Goal: Contribute content: Add original content to the website for others to see

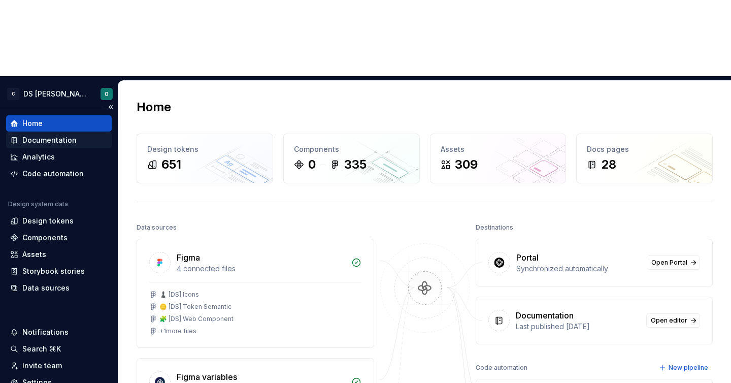
click at [51, 132] on div "Documentation" at bounding box center [59, 140] width 106 height 16
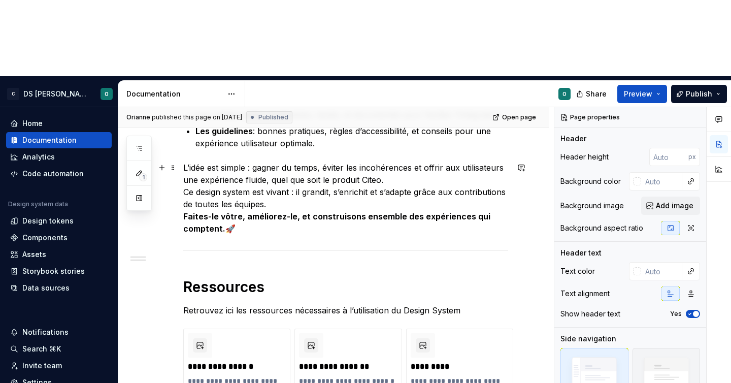
scroll to position [217, 0]
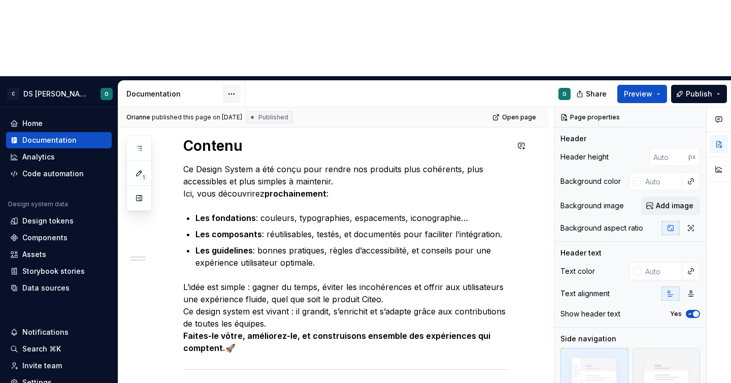
click at [235, 13] on html "C DS Citeo O Home Documentation Analytics Code automation Design system data De…" at bounding box center [365, 191] width 731 height 383
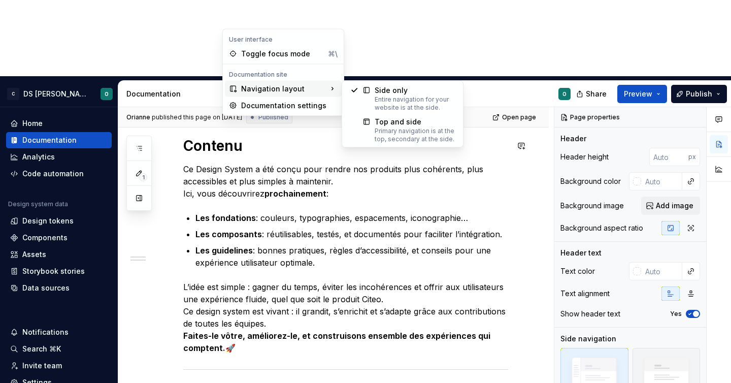
click at [285, 91] on div "Navigation layout" at bounding box center [283, 89] width 117 height 16
click at [427, 43] on html "C DS Citeo O Home Documentation Analytics Code automation Design system data De…" at bounding box center [365, 191] width 731 height 383
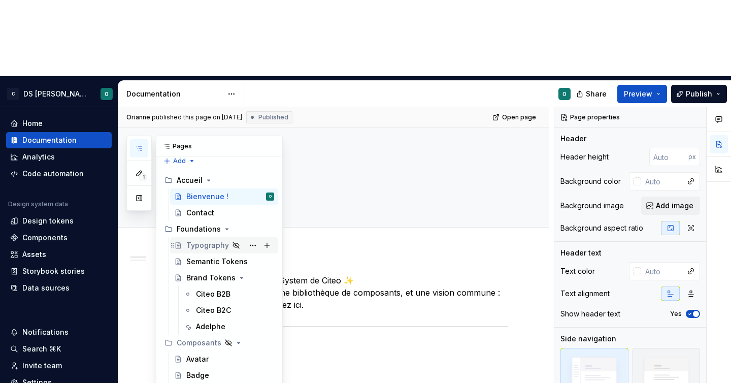
scroll to position [0, 0]
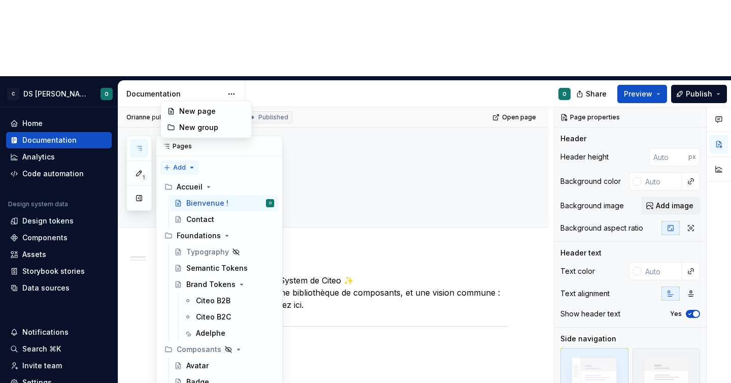
click at [177, 136] on div "1 Pages Add Accessibility guide for tree Page tree. Navigate the tree with the …" at bounding box center [204, 279] width 156 height 287
click at [211, 155] on div "1 Pages Add Accessibility guide for tree Page tree. Navigate the tree with the …" at bounding box center [204, 279] width 156 height 287
click at [200, 231] on div "Foundations" at bounding box center [199, 236] width 44 height 10
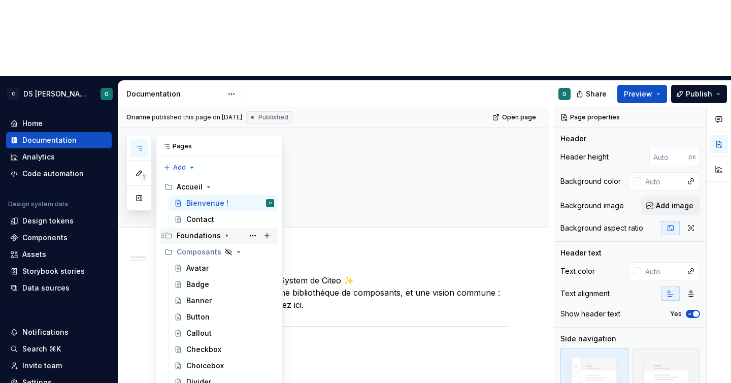
click at [201, 231] on div "Foundations" at bounding box center [199, 236] width 44 height 10
click at [247, 229] on button "Page tree" at bounding box center [253, 236] width 14 height 14
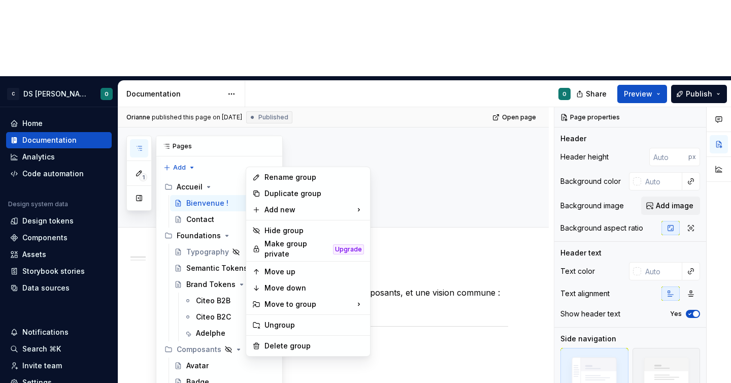
type textarea "*"
click at [262, 174] on div "Rename group" at bounding box center [308, 177] width 120 height 16
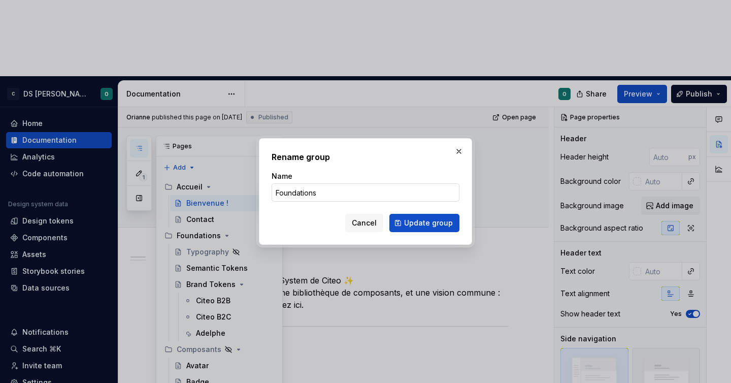
click at [284, 194] on input "Foundations" at bounding box center [366, 192] width 188 height 18
type input "Fondations"
click button "Update group" at bounding box center [425, 223] width 70 height 18
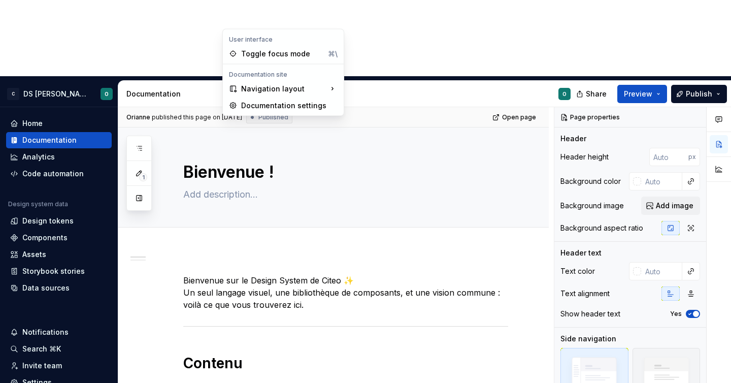
click at [232, 21] on html "C DS Citeo O Home Documentation Analytics Code automation Design system data De…" at bounding box center [365, 191] width 731 height 383
click at [148, 136] on div "1 Pages Add Accessibility guide for tree Page tree. Navigate the tree with the …" at bounding box center [138, 173] width 25 height 75
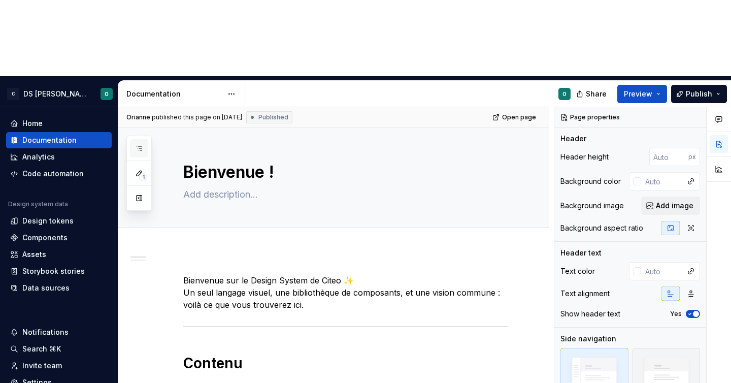
click at [139, 144] on icon "button" at bounding box center [139, 148] width 8 height 8
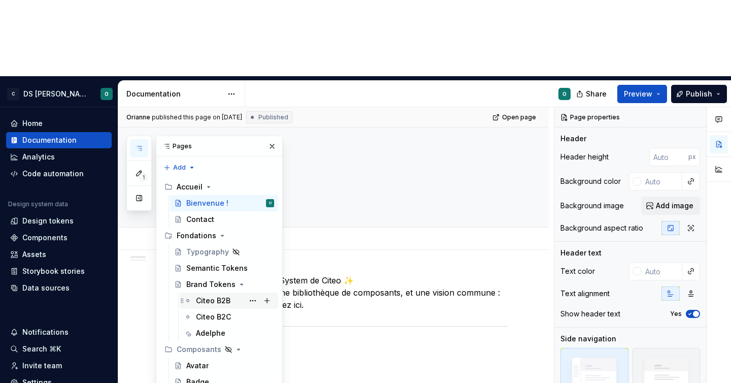
type textarea "*"
click at [188, 136] on div "1 Pages Add Accessibility guide for tree Page tree. Navigate the tree with the …" at bounding box center [204, 279] width 156 height 287
click at [197, 126] on div "New group" at bounding box center [212, 127] width 66 height 10
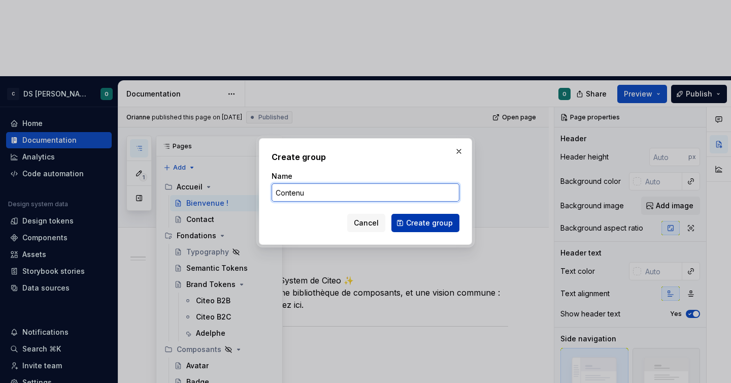
type input "Contenu"
click at [432, 225] on span "Create group" at bounding box center [429, 223] width 47 height 10
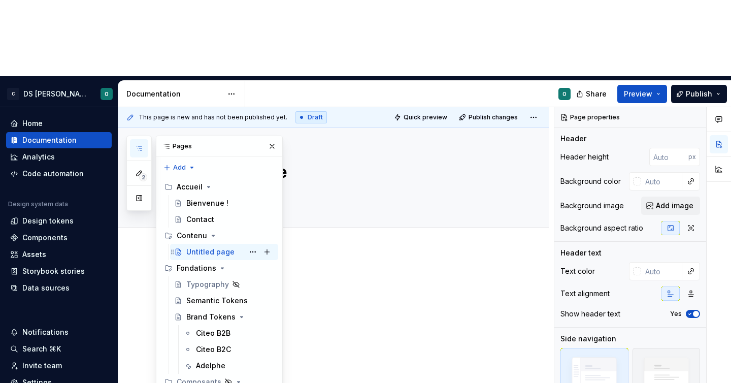
click at [199, 247] on div "Untitled page" at bounding box center [210, 252] width 48 height 10
click at [407, 250] on div at bounding box center [333, 345] width 431 height 190
click at [360, 186] on div "This page is new and has not been published yet. Draft Quick preview Publish ch…" at bounding box center [336, 283] width 436 height 352
click at [271, 139] on button "button" at bounding box center [272, 146] width 14 height 14
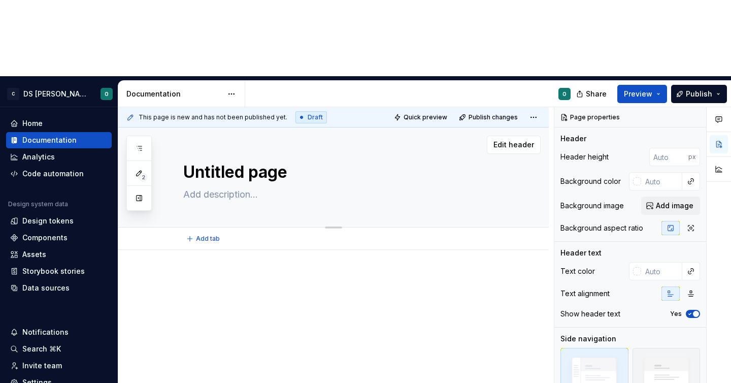
click at [255, 160] on textarea "Untitled page" at bounding box center [343, 172] width 325 height 24
type textarea "*"
type textarea "T"
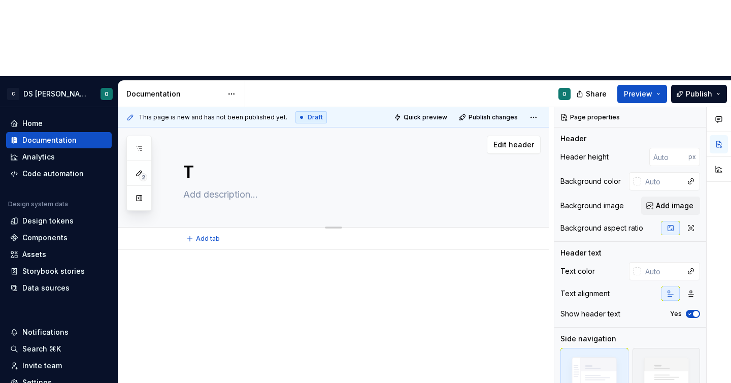
type textarea "*"
type textarea "To"
type textarea "*"
type textarea "Ton"
type textarea "*"
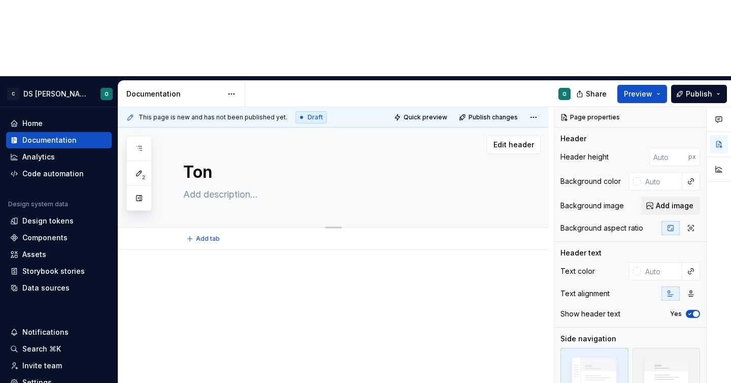
type textarea "Tone"
type textarea "*"
type textarea "Tone"
type textarea "*"
type textarea "Tone o"
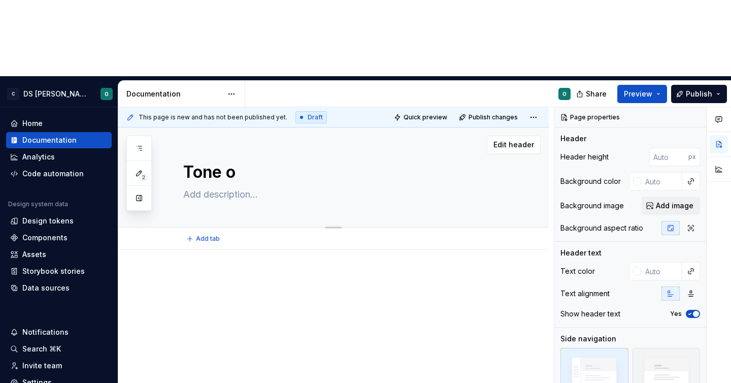
type textarea "*"
type textarea "Tone of"
type textarea "*"
type textarea "Tone of"
type textarea "*"
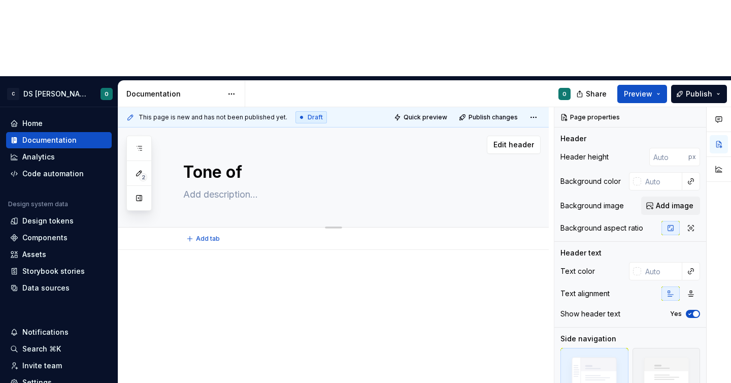
type textarea "Tone of V"
type textarea "*"
type textarea "Tone of Vo"
type textarea "*"
type textarea "Tone of Voi"
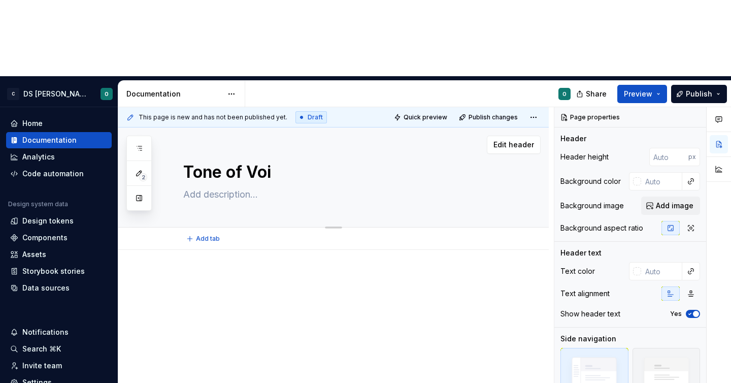
type textarea "*"
type textarea "Tone of Voic"
type textarea "*"
type textarea "Tone of Voice"
type textarea "*"
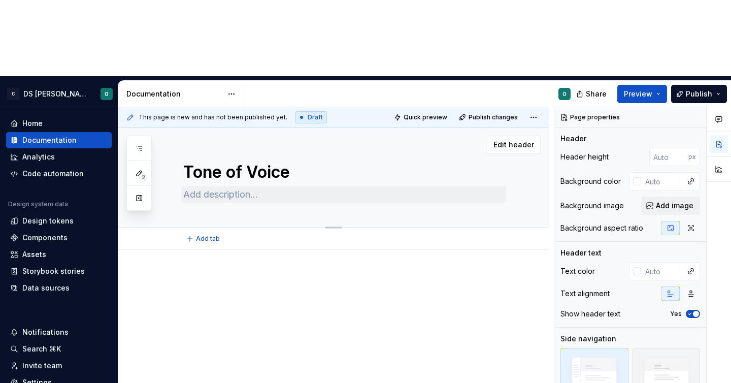
type textarea "Tone of Voice"
click at [259, 186] on textarea at bounding box center [343, 194] width 325 height 16
click at [325, 274] on div at bounding box center [345, 293] width 325 height 39
type textarea "*"
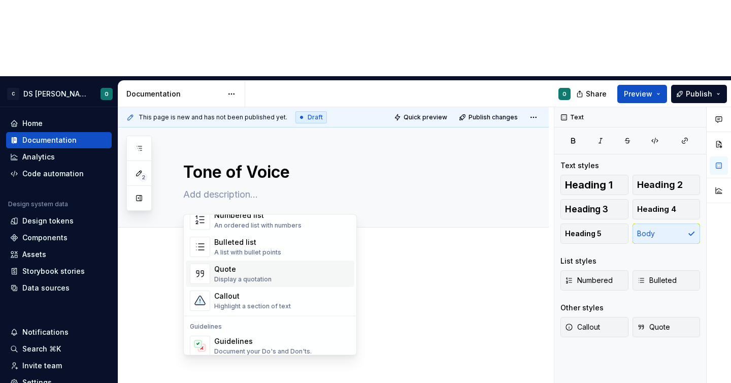
scroll to position [164, 0]
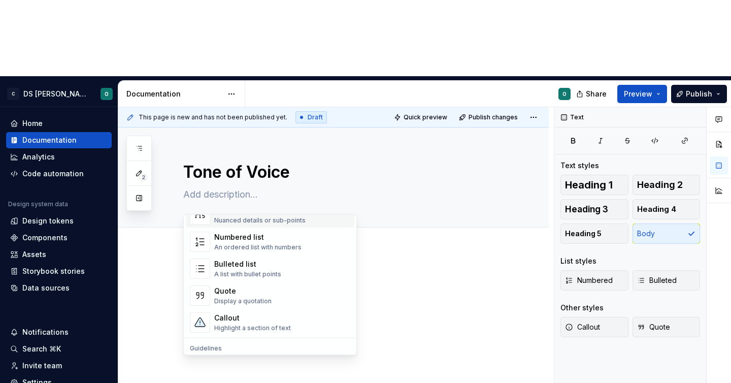
click at [241, 250] on div "/" at bounding box center [333, 345] width 431 height 190
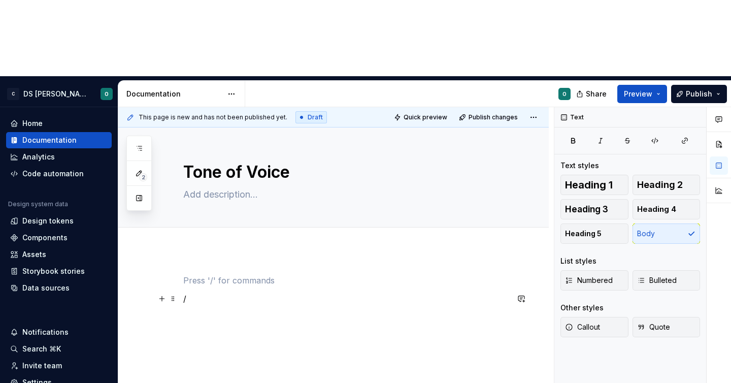
click at [255, 293] on p "/" at bounding box center [345, 299] width 325 height 12
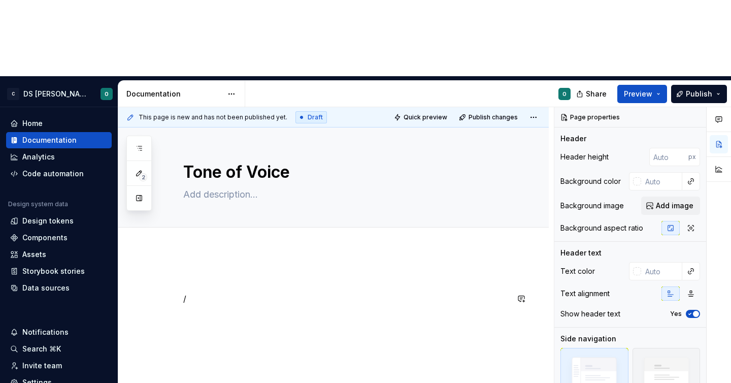
click at [226, 274] on div "/" at bounding box center [345, 293] width 325 height 39
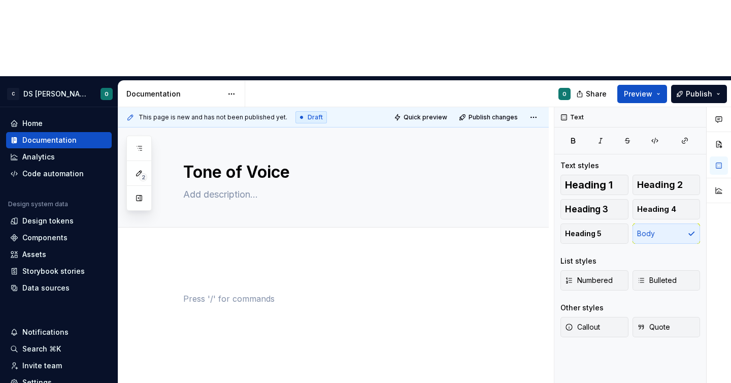
click at [358, 293] on p at bounding box center [345, 299] width 325 height 12
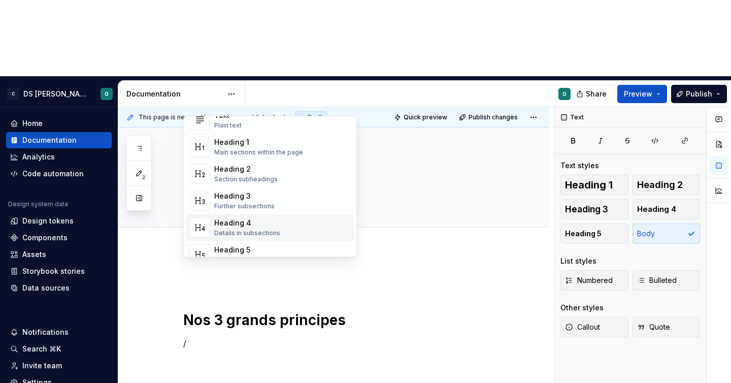
scroll to position [21, 0]
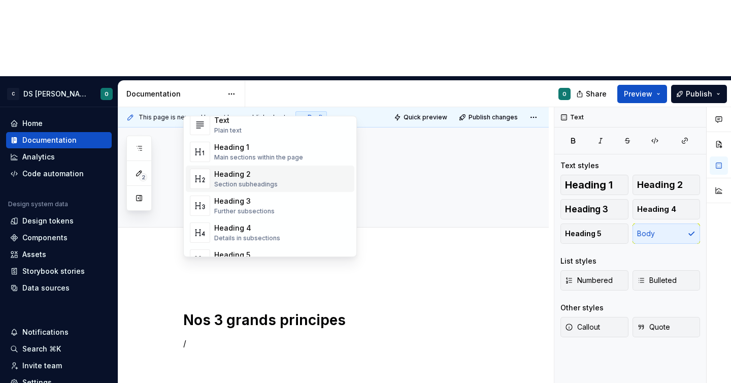
click at [275, 170] on div "Heading 2 Section subheadings" at bounding box center [282, 179] width 136 height 20
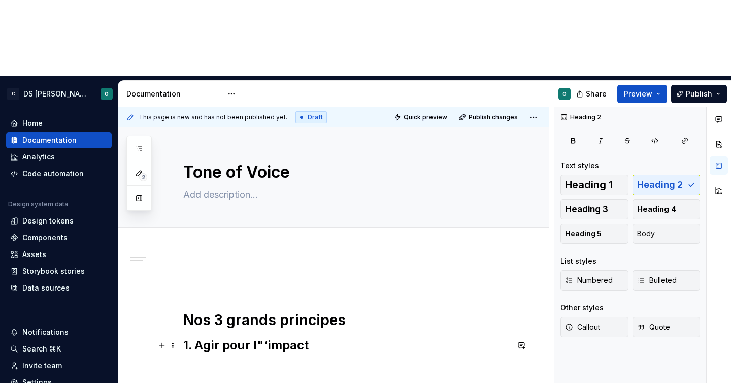
click at [263, 337] on h2 "1. Agir pour l"‘impact" at bounding box center [345, 345] width 325 height 16
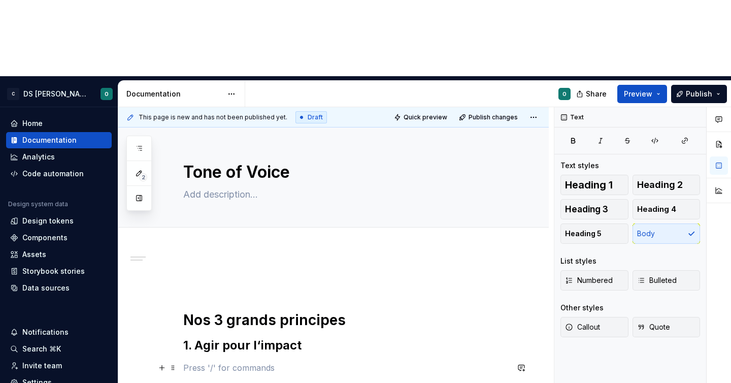
click at [264, 362] on p at bounding box center [345, 368] width 325 height 12
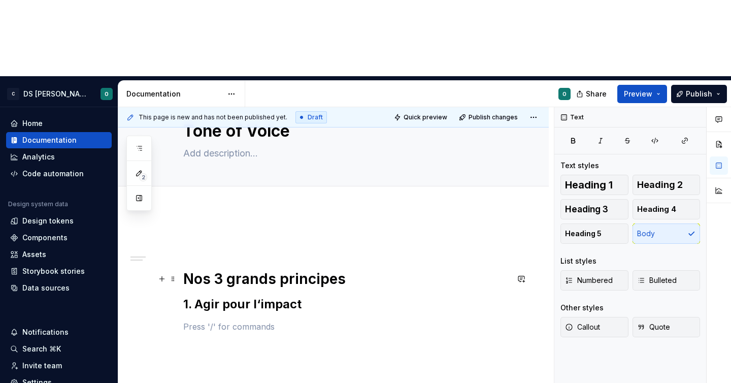
click at [397, 270] on h1 "Nos 3 grands principes" at bounding box center [345, 279] width 325 height 18
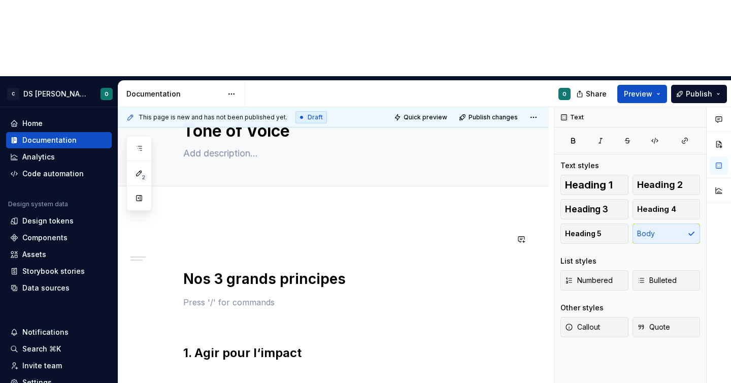
scroll to position [35, 0]
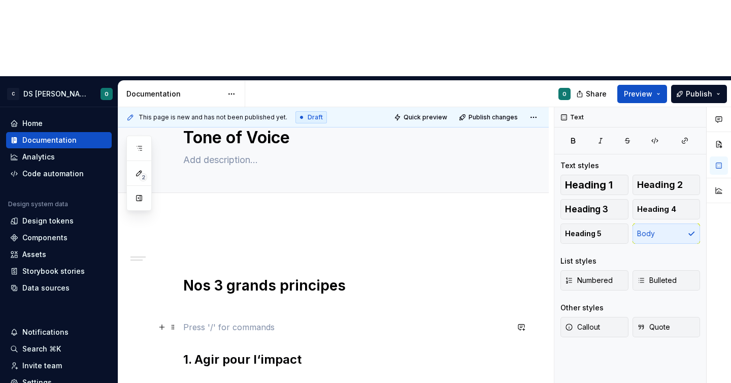
click at [361, 321] on p at bounding box center [345, 327] width 325 height 12
click at [351, 303] on p at bounding box center [345, 309] width 325 height 12
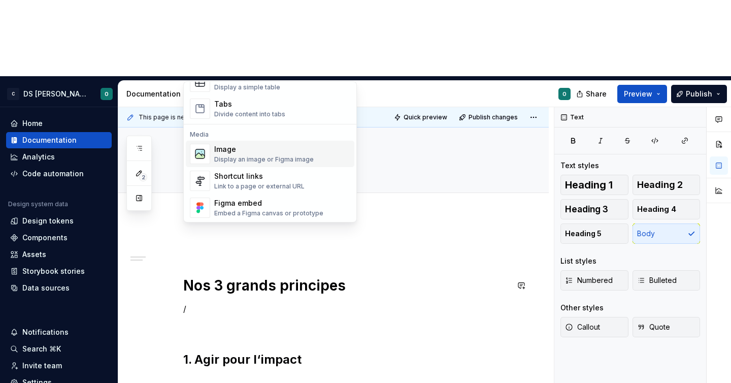
scroll to position [391, 0]
click at [243, 150] on div "Image" at bounding box center [264, 148] width 100 height 10
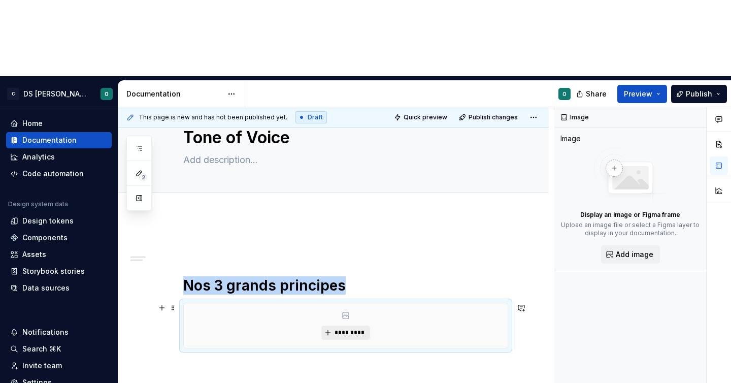
click at [348, 329] on span "*********" at bounding box center [349, 333] width 31 height 8
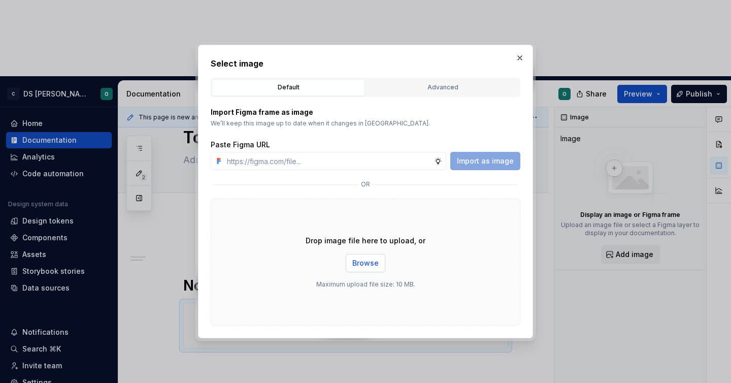
click at [368, 262] on span "Browse" at bounding box center [365, 263] width 26 height 10
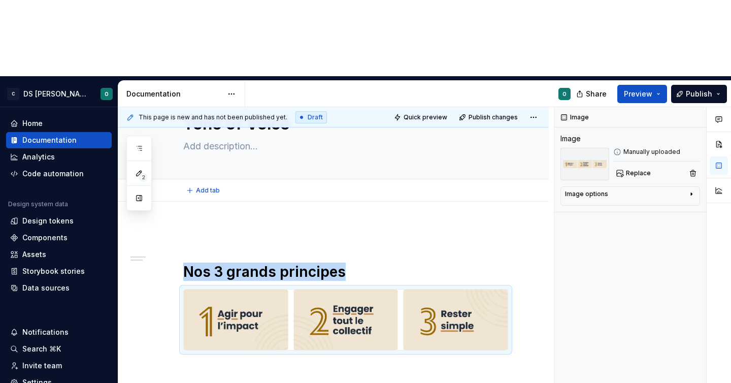
scroll to position [49, 0]
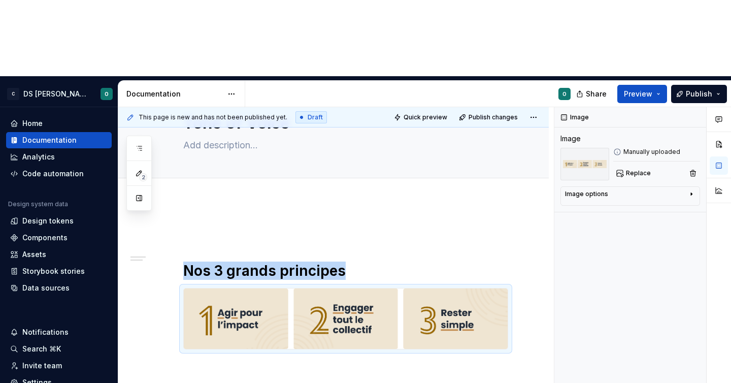
click at [372, 201] on div "Nos 3 grands principes 1. Agir pour l‘impact" at bounding box center [333, 378] width 431 height 355
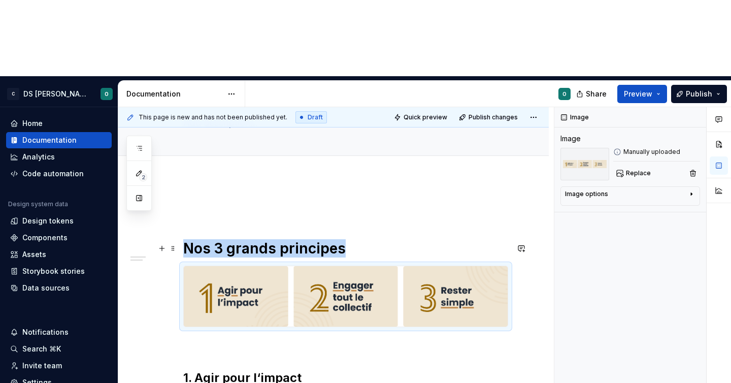
click at [376, 239] on h1 "Nos 3 grands principes" at bounding box center [345, 248] width 325 height 18
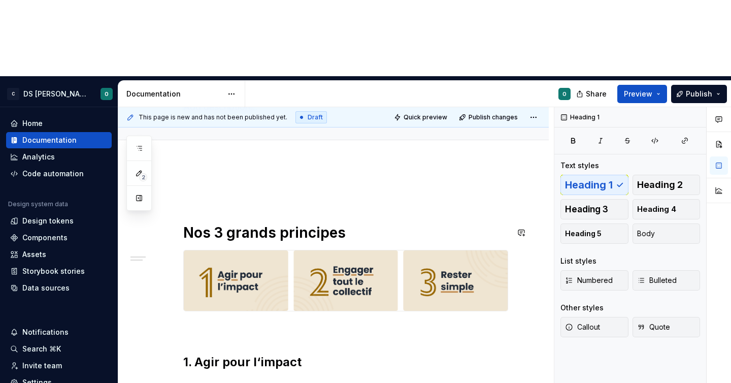
scroll to position [90, 0]
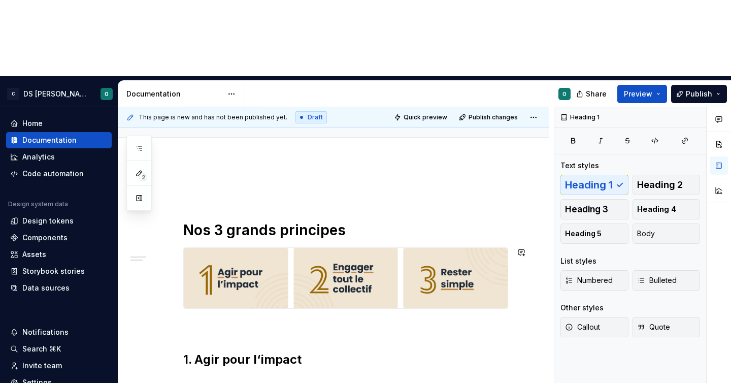
click at [391, 272] on div "Nos 3 grands principes 1. Agir pour l‘impact" at bounding box center [345, 286] width 325 height 204
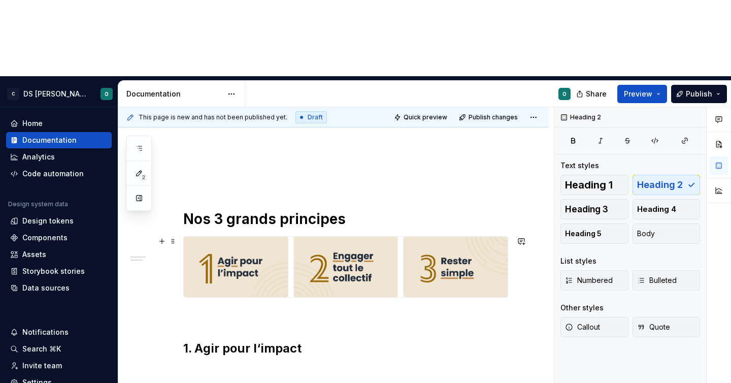
scroll to position [119, 0]
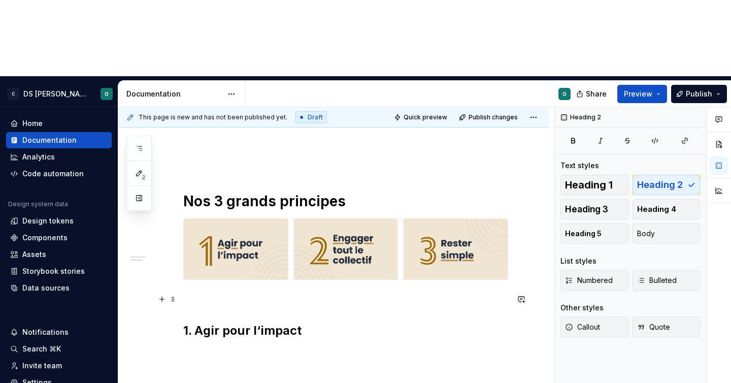
click at [327, 229] on div "Nos 3 grands principes 1. Agir pour l‘impact" at bounding box center [345, 257] width 325 height 204
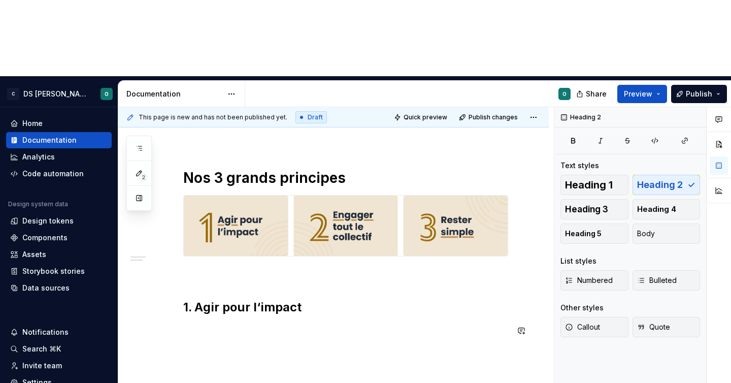
scroll to position [146, 0]
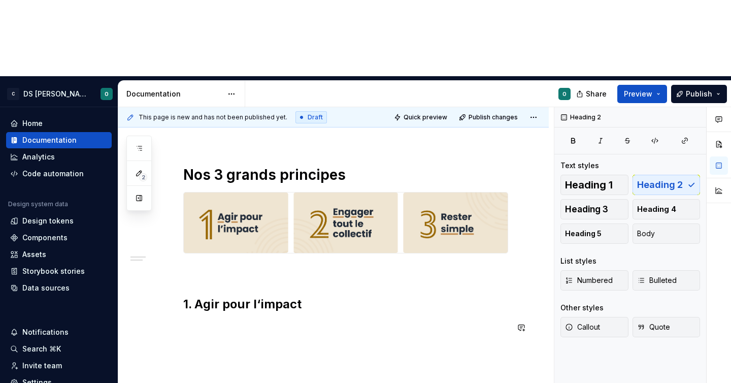
click at [328, 274] on div "Nos 3 grands principes 1. Agir pour l‘impact" at bounding box center [333, 282] width 431 height 355
click at [426, 320] on p at bounding box center [345, 326] width 325 height 12
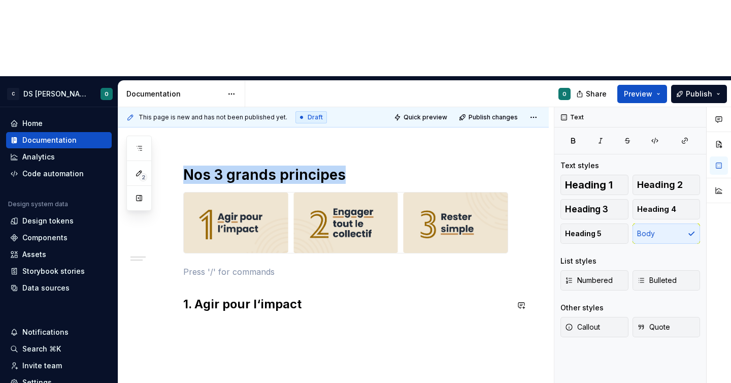
scroll to position [122, 0]
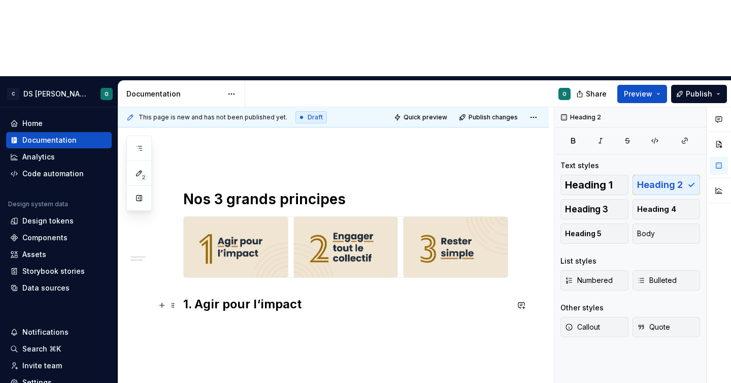
click at [354, 296] on h2 "1. Agir pour l‘impact" at bounding box center [345, 304] width 325 height 16
click at [187, 296] on h2 "1. Agir pour l‘impact" at bounding box center [345, 304] width 325 height 16
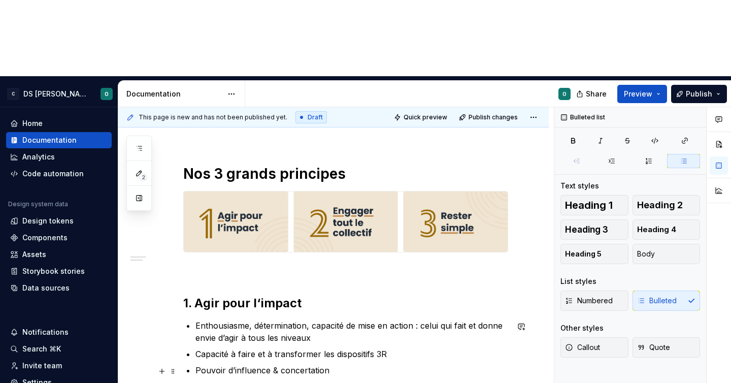
click at [276, 364] on p "Pouvoir d’influence & concertation" at bounding box center [352, 370] width 313 height 12
click at [362, 364] on p "Pouvoir d’influence & de concertation" at bounding box center [352, 370] width 313 height 12
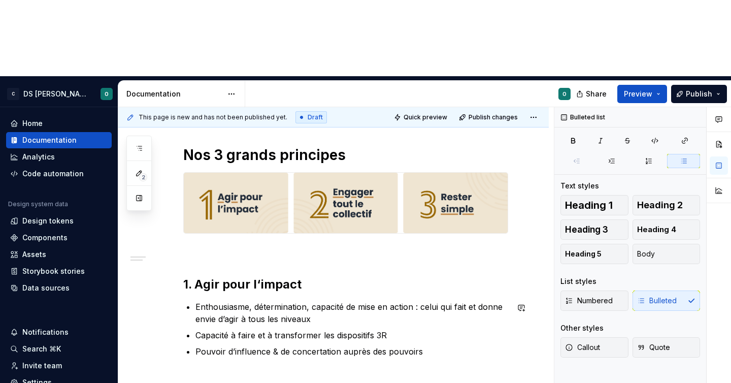
scroll to position [167, 0]
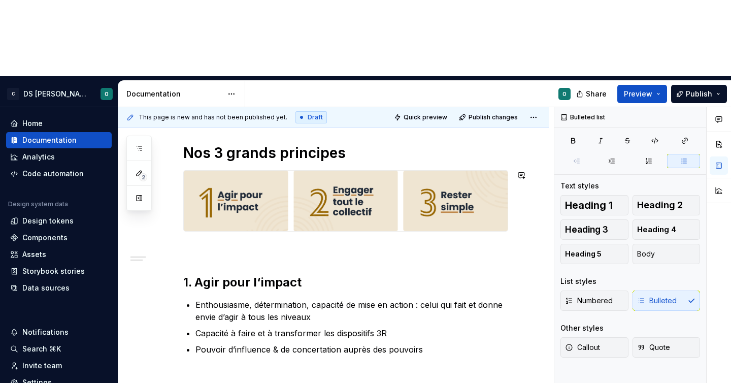
click at [369, 307] on div "Nos 3 grands principes 1. Agir pour l‘impact Enthousiasme, détermination, capac…" at bounding box center [333, 283] width 431 height 400
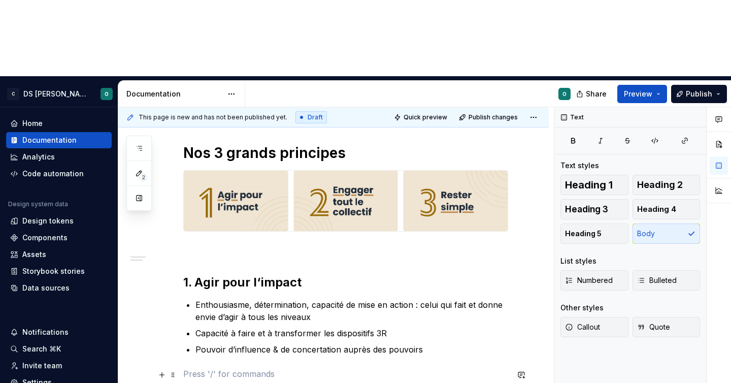
click at [356, 368] on p at bounding box center [345, 374] width 325 height 12
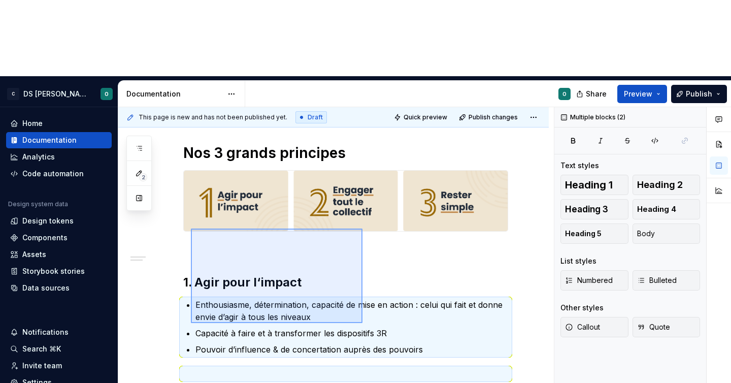
drag, startPoint x: 363, startPoint y: 323, endPoint x: 191, endPoint y: 229, distance: 195.9
click at [191, 229] on div "This page is new and has not been published yet. Draft Quick preview Publish ch…" at bounding box center [336, 283] width 436 height 352
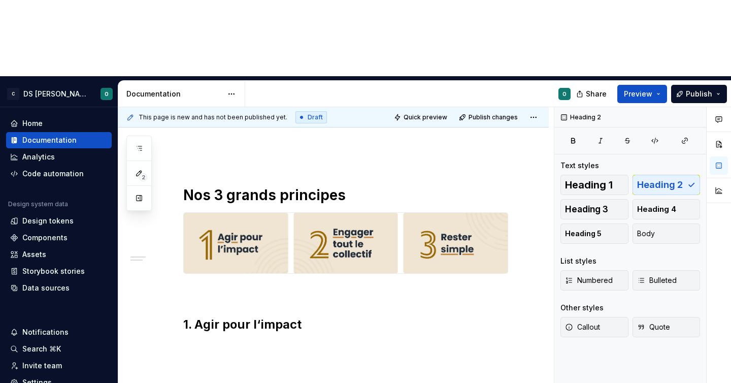
scroll to position [126, 0]
click at [220, 316] on h2 "1. Agir pour l‘impact" at bounding box center [345, 324] width 325 height 16
click at [220, 279] on div "This page is new and has not been published yet. Draft Quick preview Publish ch…" at bounding box center [336, 283] width 436 height 352
click at [220, 300] on div "This page is new and has not been published yet. Draft Quick preview Publish ch…" at bounding box center [336, 283] width 436 height 352
click at [328, 316] on h2 "1. Agir pour l‘impact" at bounding box center [345, 324] width 325 height 16
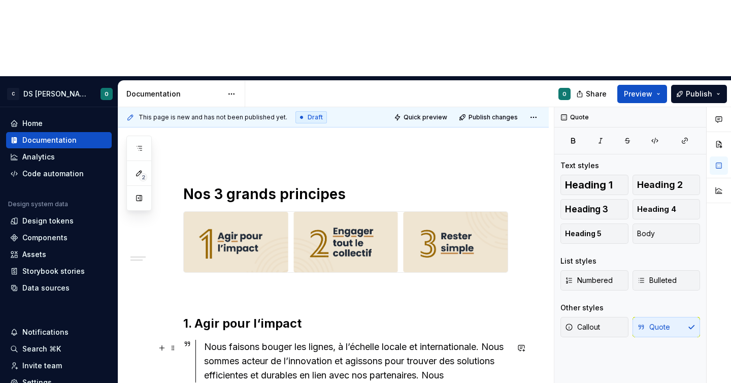
click at [490, 340] on div "Nous faisons bouger les lignes, à l’échelle locale et internationale. Nous somm…" at bounding box center [356, 361] width 304 height 43
click at [493, 340] on div "Nous faisons bouger les lignes, à l’échelle locale et internationale. Nous somm…" at bounding box center [356, 361] width 304 height 43
click at [434, 340] on div "Nous faisons bouger les lignes, à l’échelle locale et internationale. Nous somm…" at bounding box center [356, 361] width 304 height 43
click at [470, 340] on div "Nous faisons bouger les lignes, à l’échelle locale et internationale. Nous somm…" at bounding box center [356, 361] width 304 height 43
click at [297, 340] on div "Nous faisons bouger les lignes, à l’échelle locale et internationale. Nous somm…" at bounding box center [356, 368] width 304 height 57
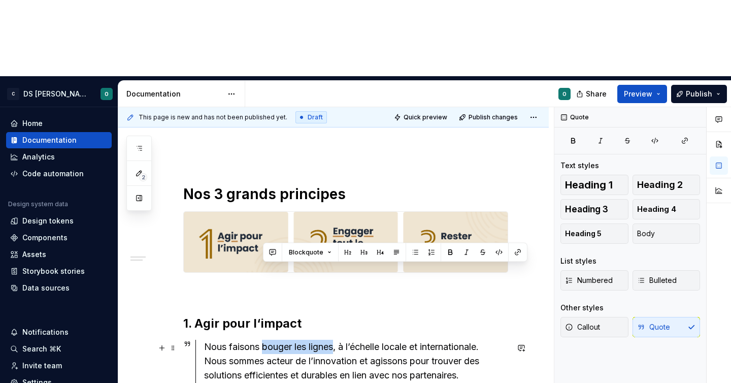
drag, startPoint x: 265, startPoint y: 271, endPoint x: 337, endPoint y: 272, distance: 72.6
click at [337, 340] on div "Nous faisons bouger les lignes, à l’échelle locale et internationale. Nous somm…" at bounding box center [356, 368] width 304 height 57
click at [359, 340] on div "Nous faisons bouger les lignes , à l’échelle locale et internationale. Nous som…" at bounding box center [356, 368] width 304 height 57
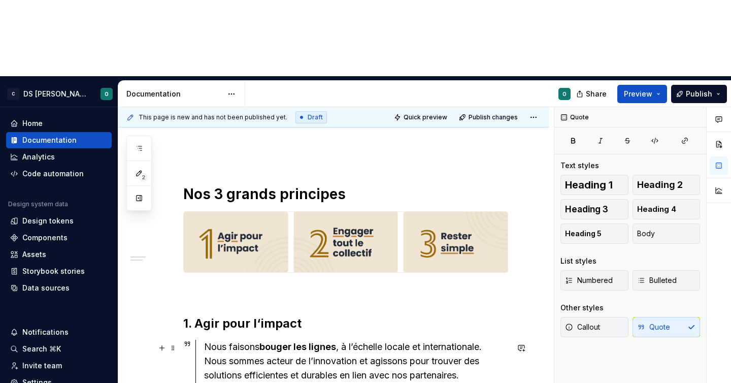
click at [286, 340] on div "Nous faisons bouger les lignes , à l’échelle locale et internationale. Nous som…" at bounding box center [356, 368] width 304 height 57
click at [348, 340] on div "Nous faisons bouger les lignes , à l’échelle locale et internationale. Nous som…" at bounding box center [356, 368] width 304 height 57
click at [346, 340] on div "Nous faisons bouger les lignes , à l’échelle locale et internationale. Nous som…" at bounding box center [356, 368] width 304 height 57
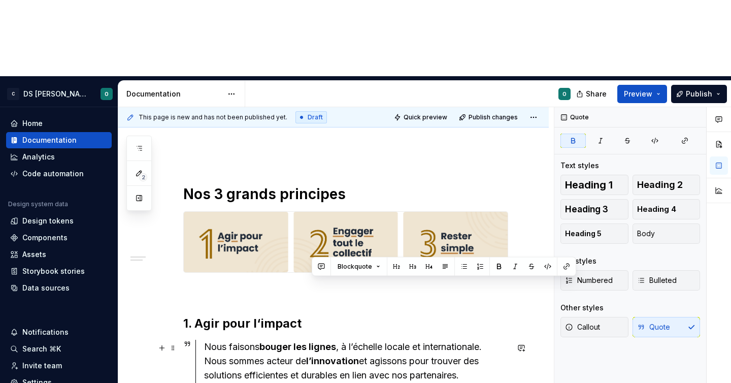
click at [422, 340] on div "Nous faisons bouger les lignes , à l’échelle locale et internationale. Nous som…" at bounding box center [356, 368] width 304 height 57
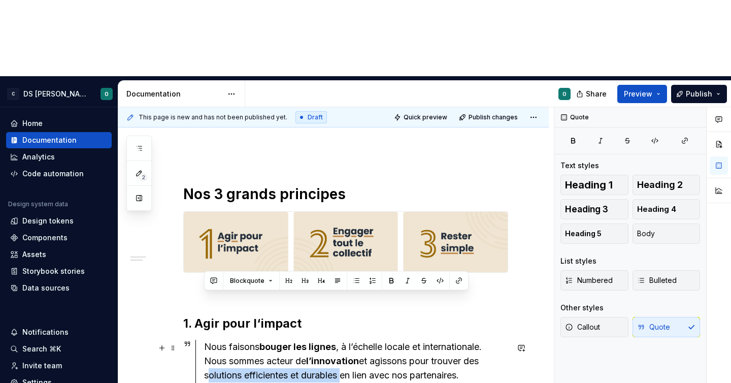
drag, startPoint x: 205, startPoint y: 299, endPoint x: 342, endPoint y: 297, distance: 137.1
click at [342, 340] on div "Nous faisons bouger les lignes , à l’échelle locale et internationale. Nous som…" at bounding box center [352, 368] width 313 height 57
click at [346, 370] on strong "solutions efficientes et durables" at bounding box center [291, 375] width 145 height 11
click at [341, 340] on div "Nous faisons bouger les lignes , à l’échelle locale et internationale. Nous som…" at bounding box center [356, 368] width 304 height 57
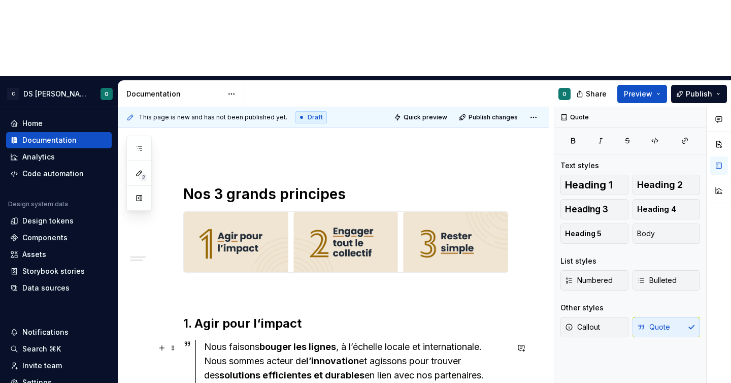
click at [289, 340] on div "Nous faisons bouger les lignes , à l’échelle locale et internationale. Nous som…" at bounding box center [356, 368] width 304 height 57
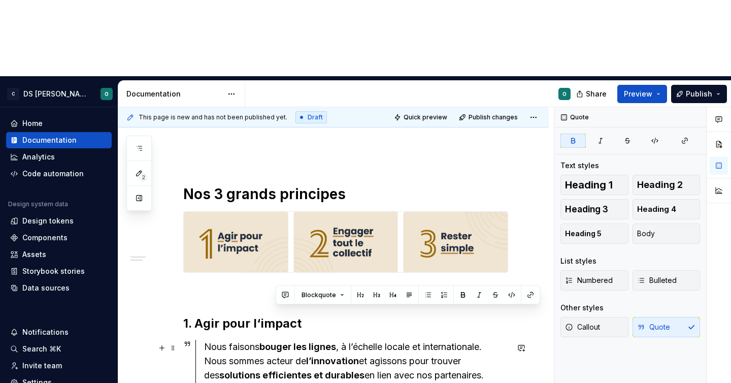
click at [485, 340] on div "Nous faisons bouger les lignes , à l’échelle locale et internationale. Nous som…" at bounding box center [356, 368] width 304 height 57
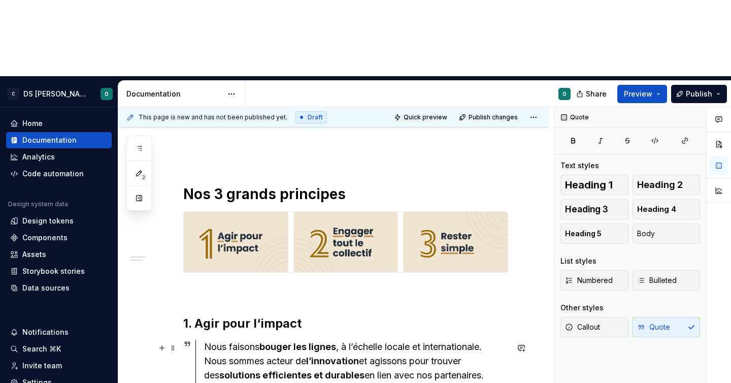
click at [485, 340] on div "Nous faisons bouger les lignes , à l’échelle locale et internationale. Nous som…" at bounding box center [356, 368] width 304 height 57
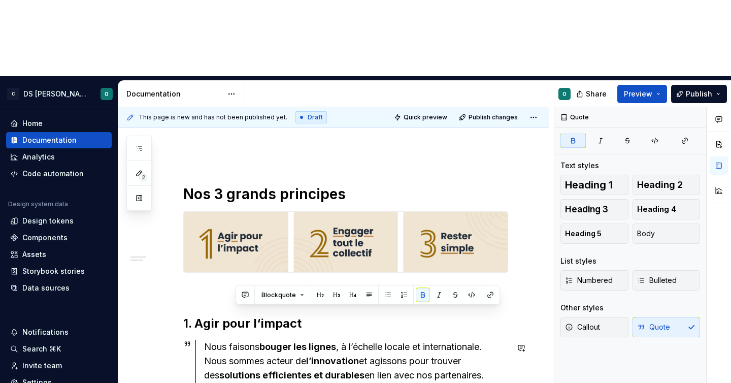
click at [417, 341] on div "Nos 3 grands principes 1. Agir pour l‘impact Nous faisons bouger les lignes , à…" at bounding box center [333, 324] width 431 height 400
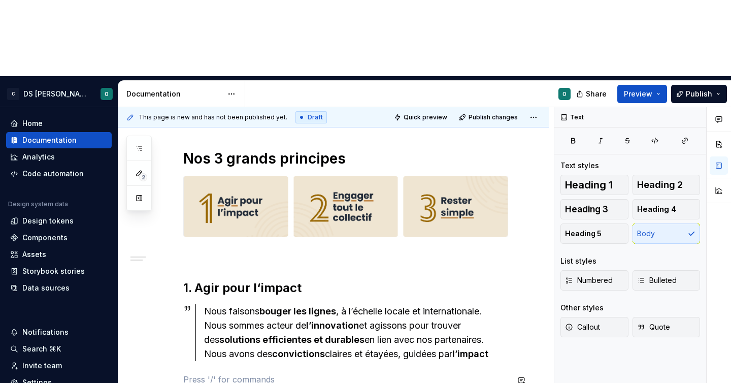
scroll to position [163, 0]
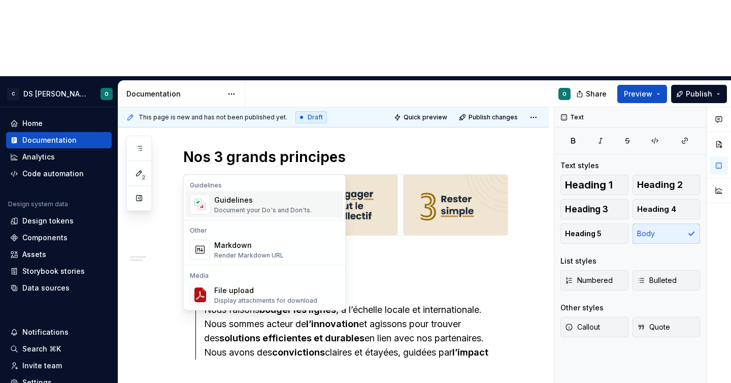
click at [275, 204] on div "Guidelines" at bounding box center [263, 200] width 98 height 10
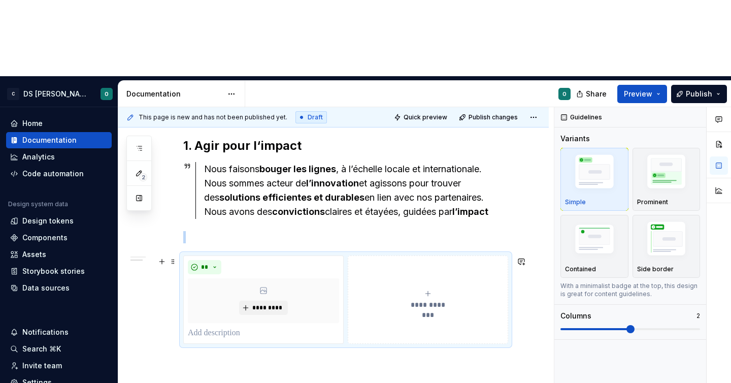
scroll to position [303, 0]
click at [205, 261] on button "**" at bounding box center [205, 268] width 34 height 14
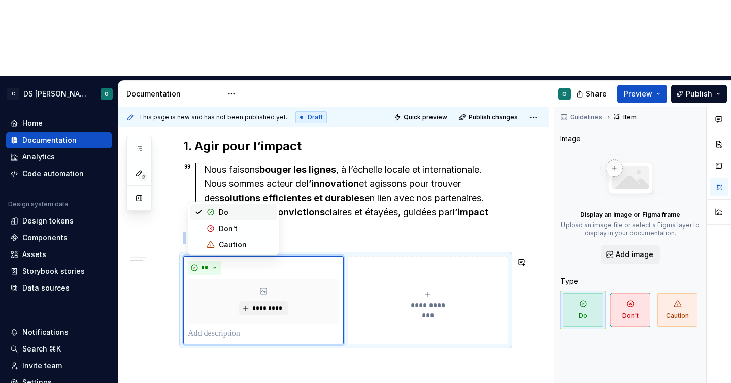
click at [408, 305] on div "**********" at bounding box center [333, 209] width 431 height 525
click at [427, 300] on span "**********" at bounding box center [428, 305] width 47 height 10
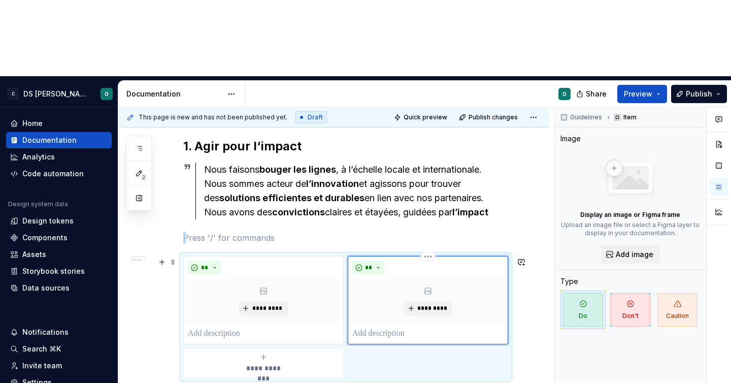
click at [427, 301] on button "*********" at bounding box center [428, 308] width 47 height 14
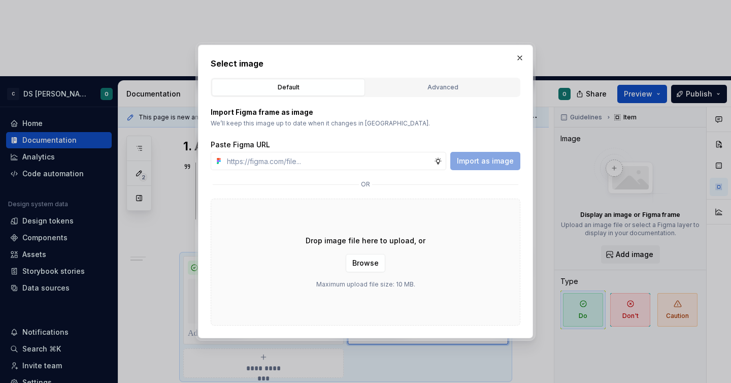
type textarea "*"
click at [515, 59] on button "button" at bounding box center [520, 58] width 14 height 14
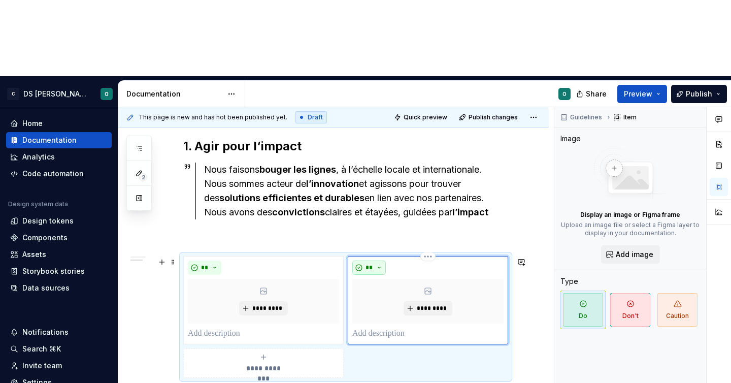
click at [373, 264] on span "**" at bounding box center [369, 268] width 8 height 8
click at [384, 228] on span "Don't" at bounding box center [401, 228] width 86 height 16
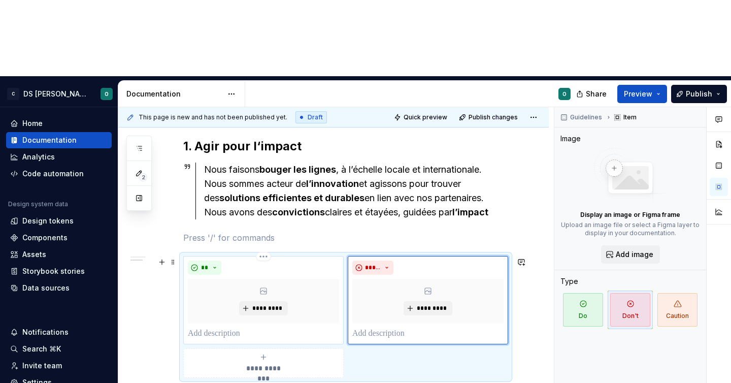
click at [228, 328] on p at bounding box center [263, 334] width 151 height 12
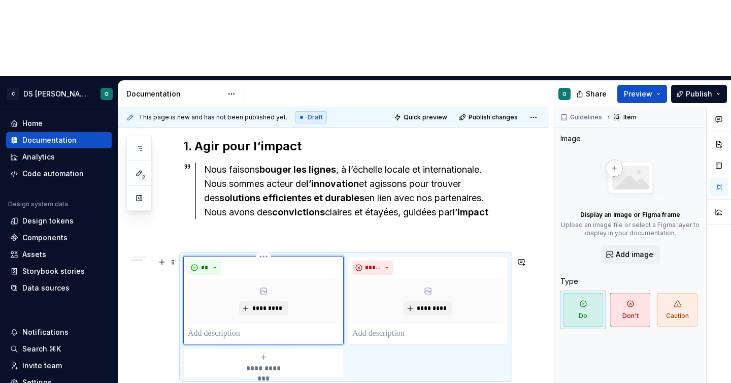
click at [264, 328] on p at bounding box center [263, 334] width 151 height 12
click at [266, 328] on p at bounding box center [263, 334] width 151 height 12
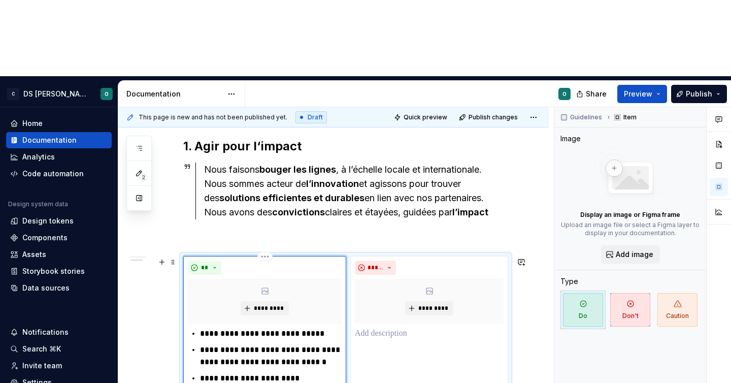
type textarea "*"
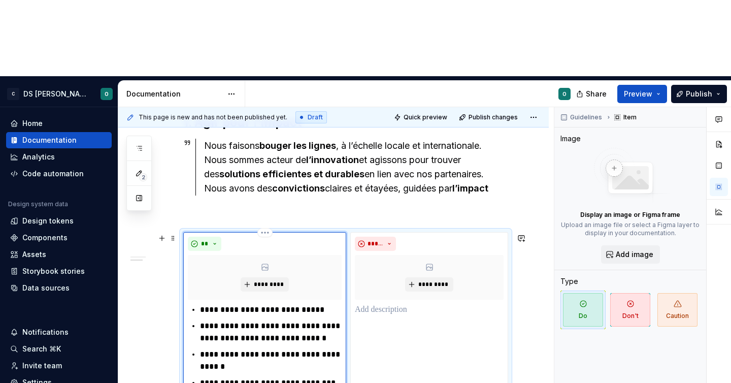
scroll to position [333, 0]
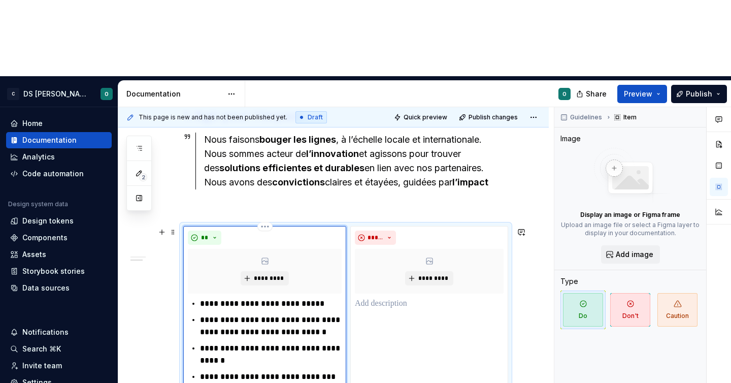
click at [324, 371] on p "**********" at bounding box center [271, 377] width 142 height 12
click at [435, 239] on div "***** *********" at bounding box center [429, 315] width 158 height 178
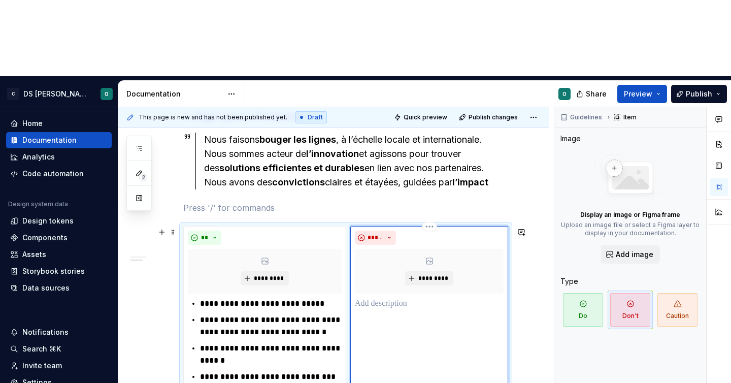
click at [398, 298] on p at bounding box center [429, 304] width 149 height 12
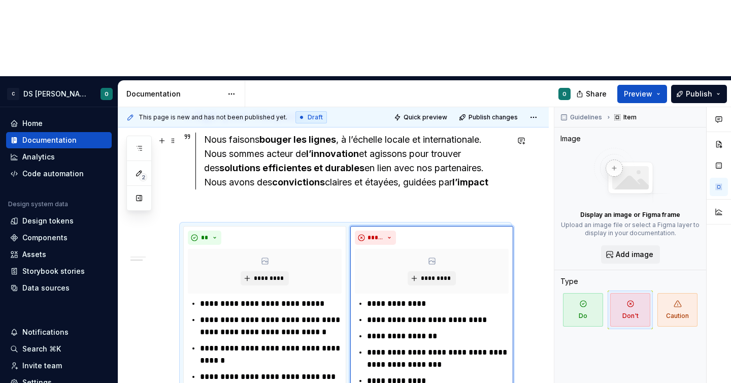
click at [375, 133] on div "Nous faisons bouger les lignes , à l’échelle locale et internationale. Nous som…" at bounding box center [356, 161] width 304 height 57
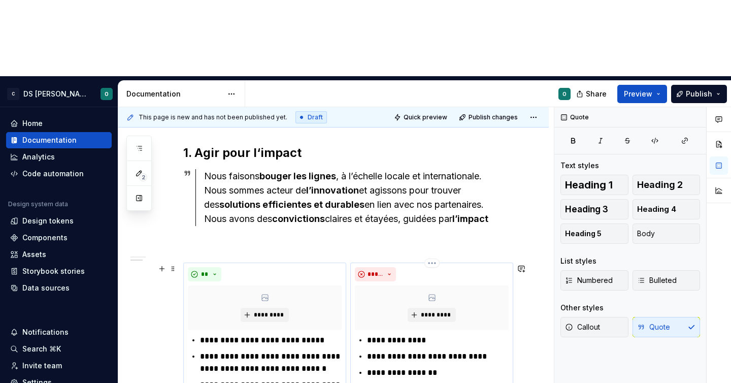
scroll to position [290, 0]
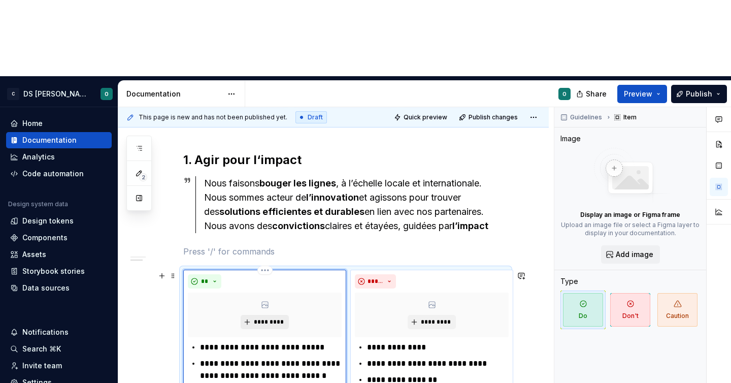
click at [277, 318] on span "*********" at bounding box center [268, 322] width 31 height 8
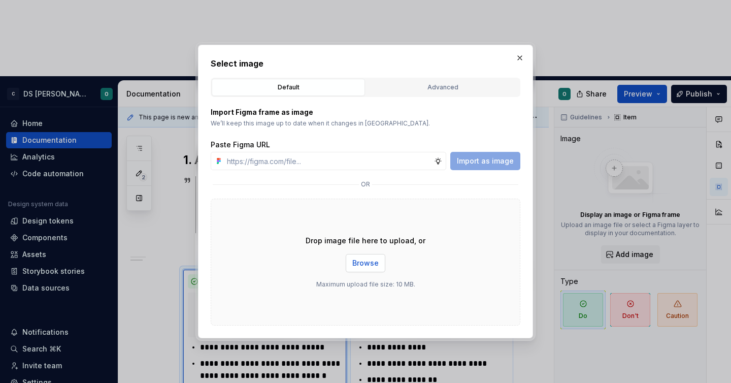
click at [365, 260] on span "Browse" at bounding box center [365, 263] width 26 height 10
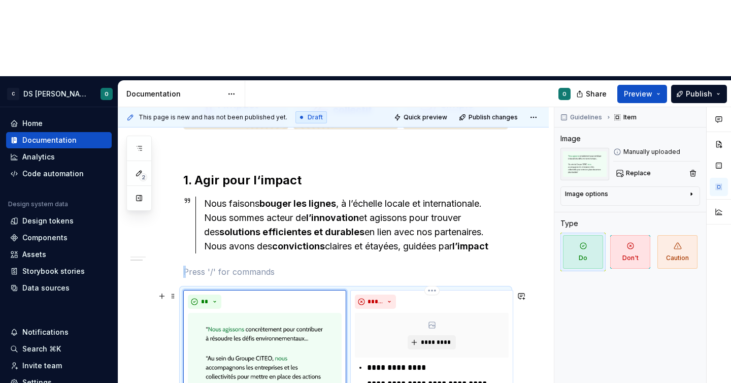
scroll to position [302, 0]
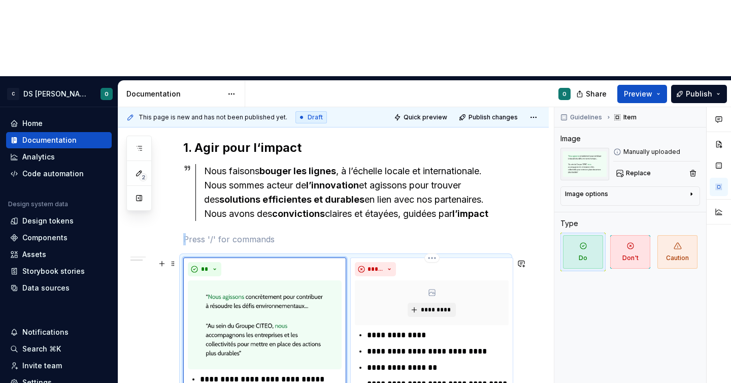
click at [437, 280] on div "*********" at bounding box center [432, 302] width 154 height 45
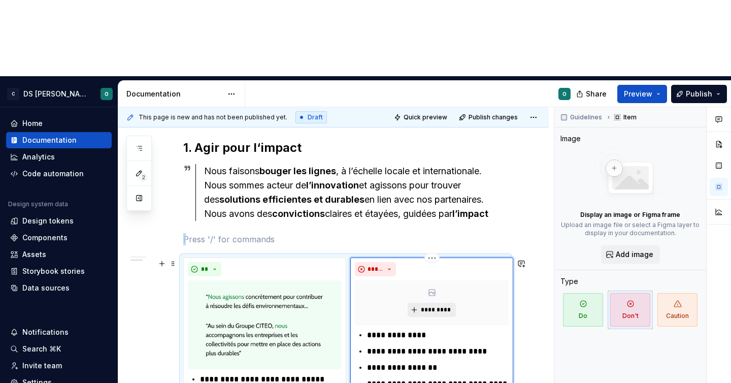
click at [434, 306] on span "*********" at bounding box center [436, 310] width 31 height 8
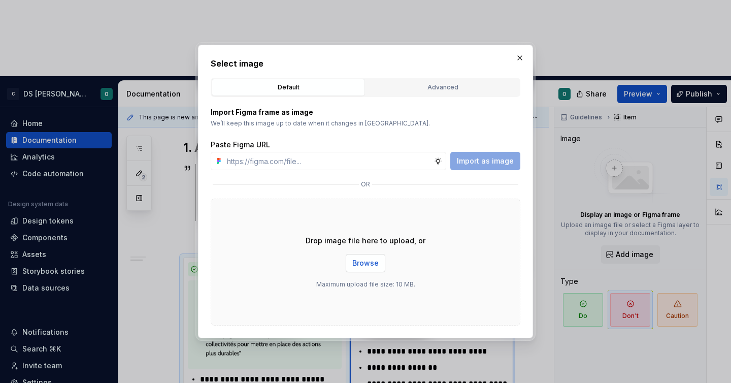
click at [362, 263] on span "Browse" at bounding box center [365, 263] width 26 height 10
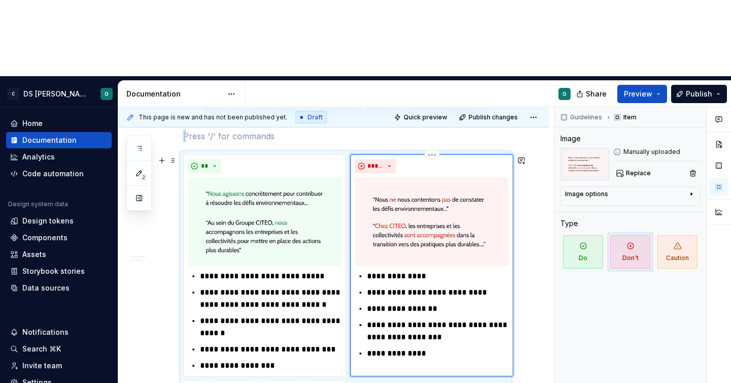
scroll to position [409, 0]
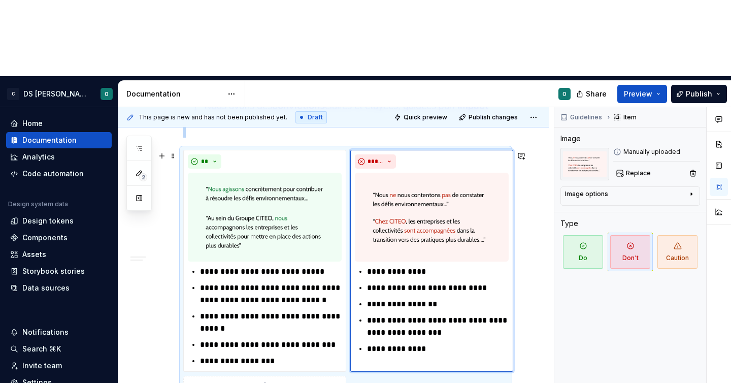
click at [533, 219] on div "**********" at bounding box center [333, 187] width 431 height 692
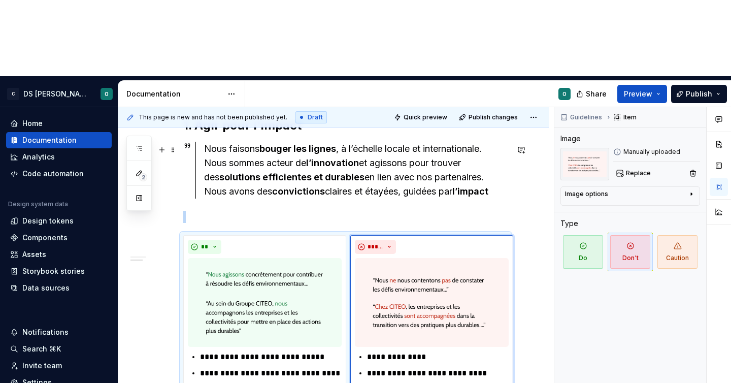
scroll to position [483, 0]
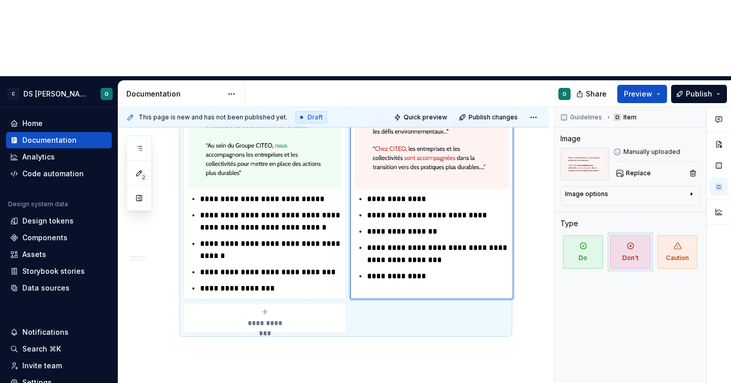
click at [438, 333] on div "**********" at bounding box center [333, 114] width 431 height 692
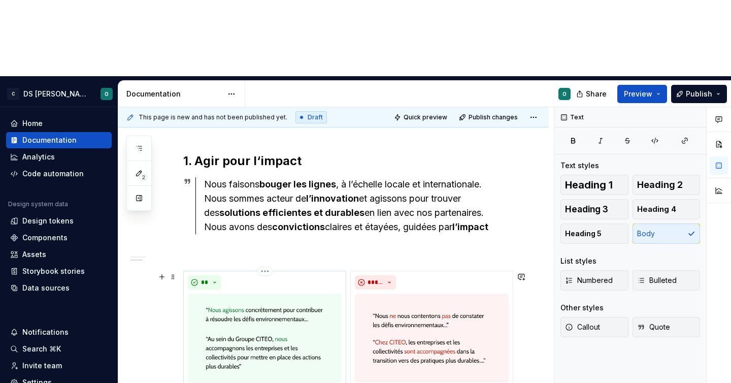
scroll to position [278, 0]
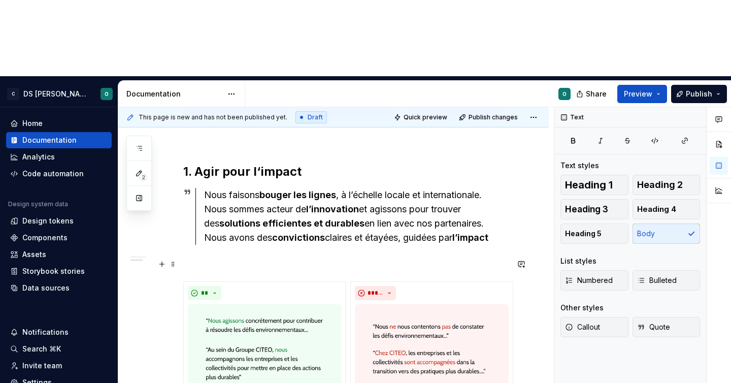
click at [305, 257] on p at bounding box center [345, 263] width 325 height 12
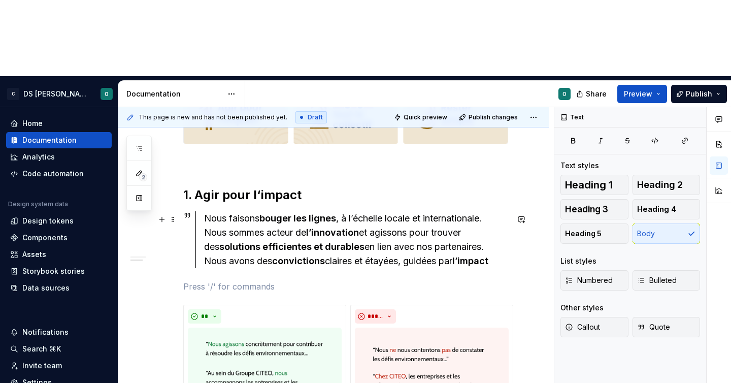
scroll to position [291, 0]
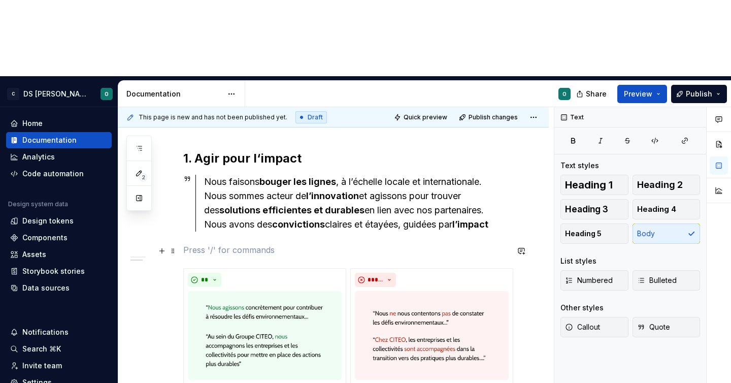
click at [411, 244] on p at bounding box center [345, 250] width 325 height 12
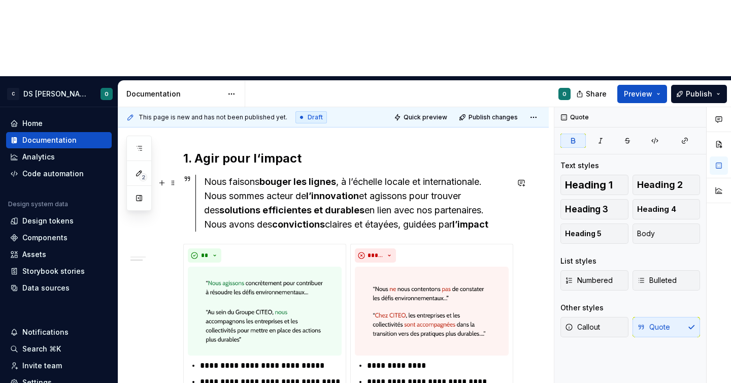
click at [414, 175] on div "Nous faisons bouger les lignes , à l’échelle locale et internationale. Nous som…" at bounding box center [356, 203] width 304 height 57
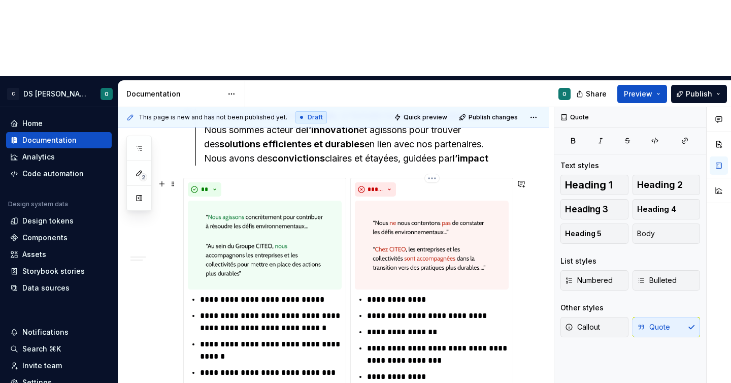
scroll to position [365, 0]
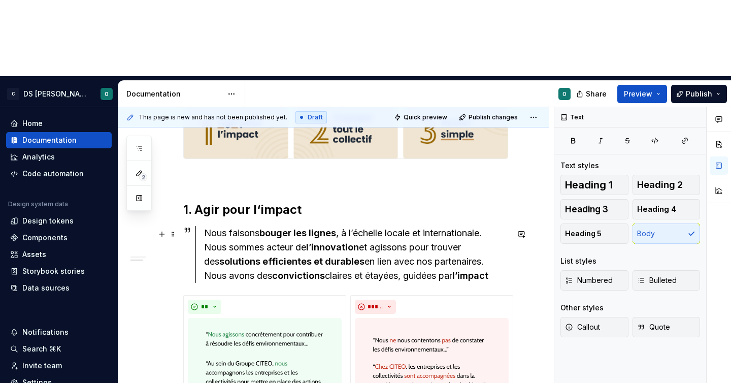
click at [348, 226] on div "Nous faisons bouger les lignes , à l’échelle locale et internationale. Nous som…" at bounding box center [356, 254] width 304 height 57
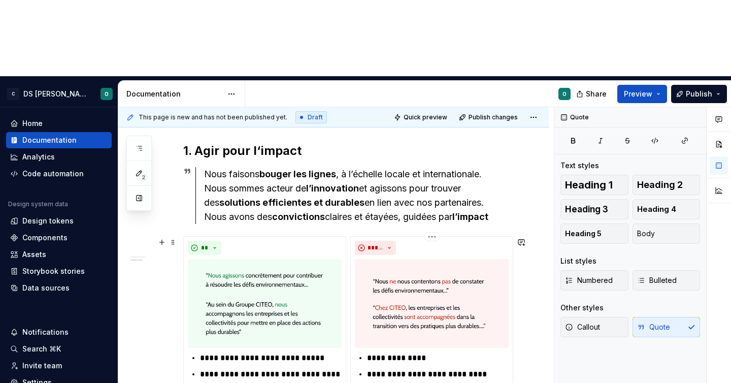
scroll to position [300, 0]
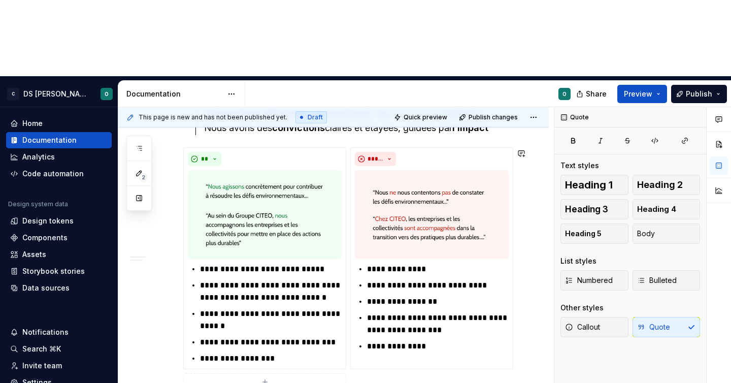
click at [340, 339] on div "**********" at bounding box center [345, 157] width 325 height 540
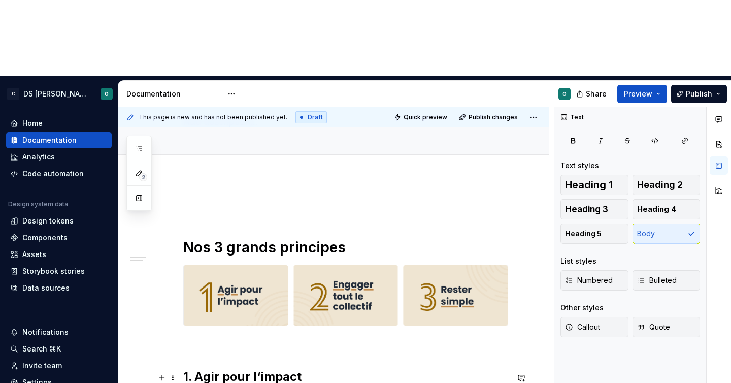
scroll to position [0, 0]
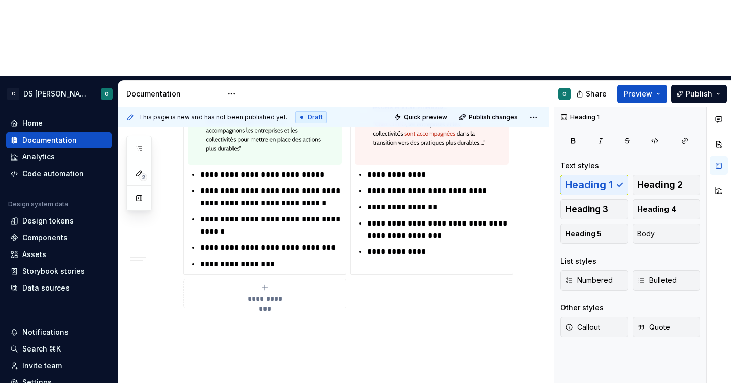
click at [282, 349] on div "**********" at bounding box center [333, 114] width 431 height 692
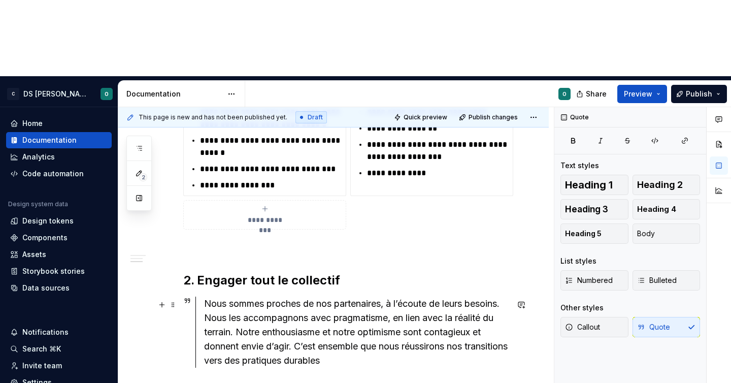
scroll to position [580, 0]
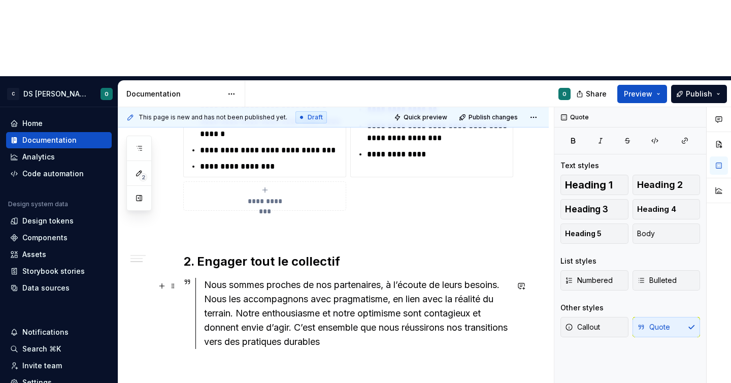
click at [366, 278] on div "Nous sommes proches de nos partenaires, à l’écoute de leurs besoins. Nous les a…" at bounding box center [356, 313] width 304 height 71
click at [340, 308] on div "**********" at bounding box center [333, 73] width 431 height 806
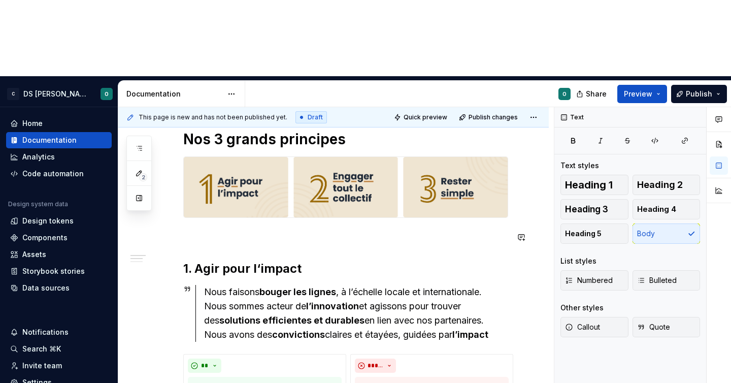
scroll to position [0, 0]
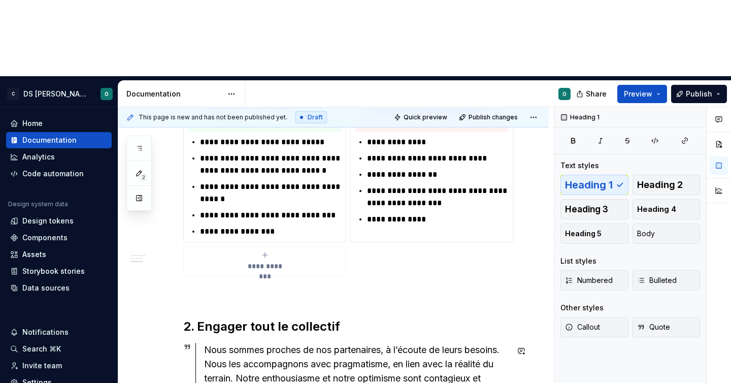
scroll to position [621, 0]
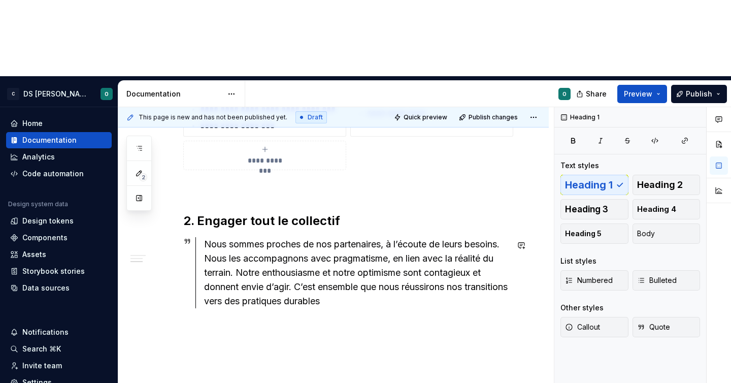
click at [350, 296] on div "**********" at bounding box center [333, 45] width 431 height 830
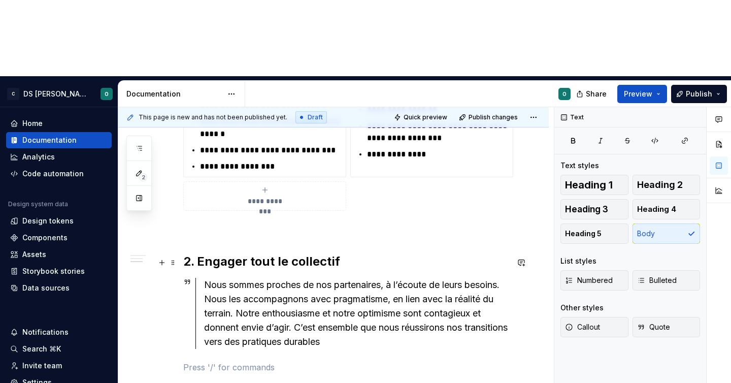
scroll to position [577, 0]
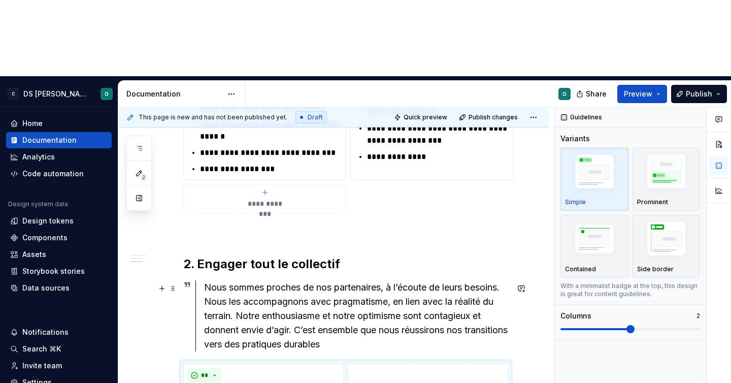
type textarea "*"
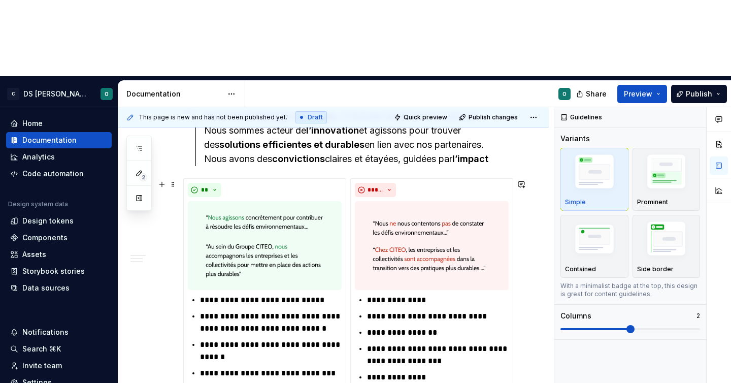
scroll to position [352, 0]
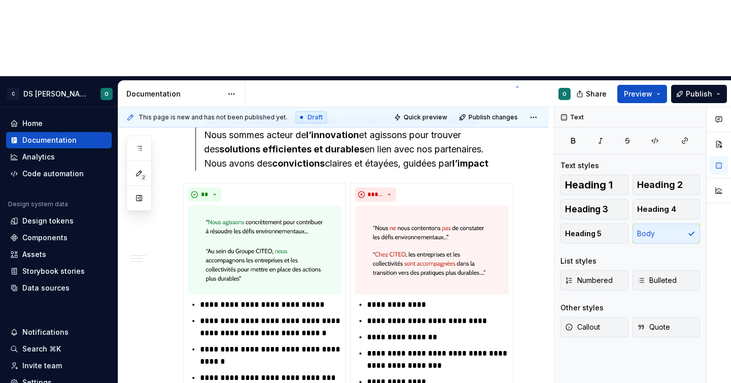
click at [517, 107] on div "**********" at bounding box center [336, 283] width 436 height 352
click at [507, 114] on div "Nous faisons bouger les lignes , à l’échelle locale et internationale. Nous som…" at bounding box center [356, 142] width 304 height 57
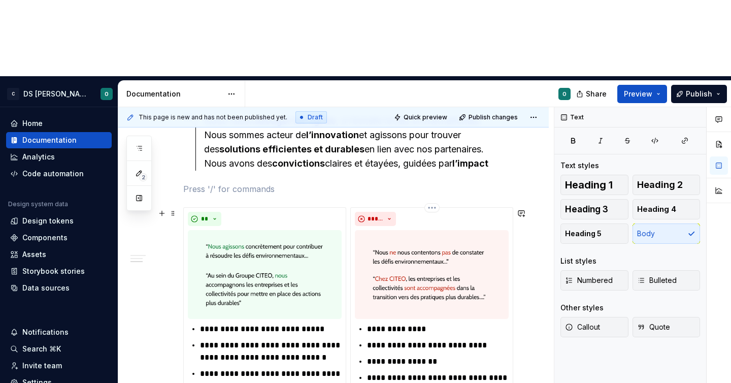
scroll to position [628, 0]
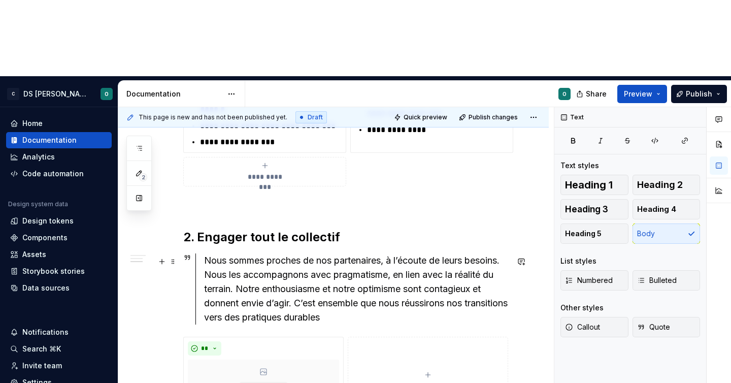
click at [459, 253] on div "Nous sommes proches de nos partenaires, à l’écoute de leurs besoins. Nous les a…" at bounding box center [356, 288] width 304 height 71
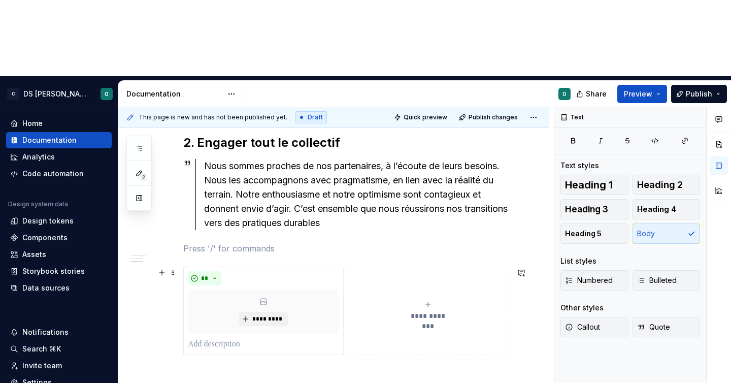
scroll to position [746, 0]
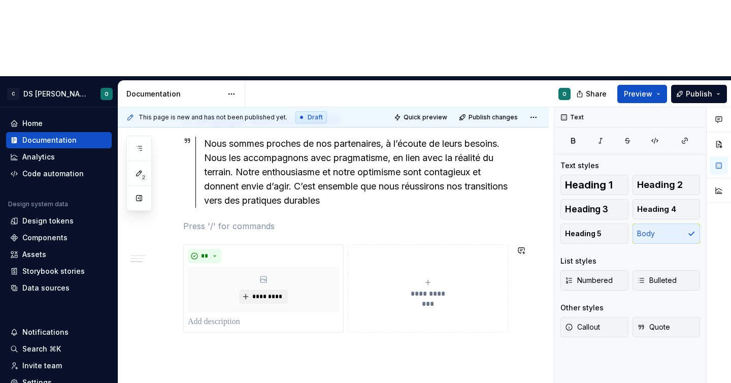
click at [238, 315] on p at bounding box center [263, 321] width 151 height 12
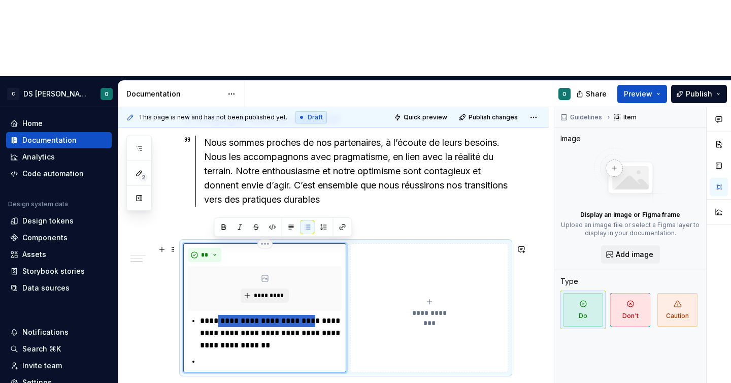
drag, startPoint x: 286, startPoint y: 246, endPoint x: 213, endPoint y: 246, distance: 72.6
click at [213, 315] on p "**********" at bounding box center [271, 333] width 142 height 37
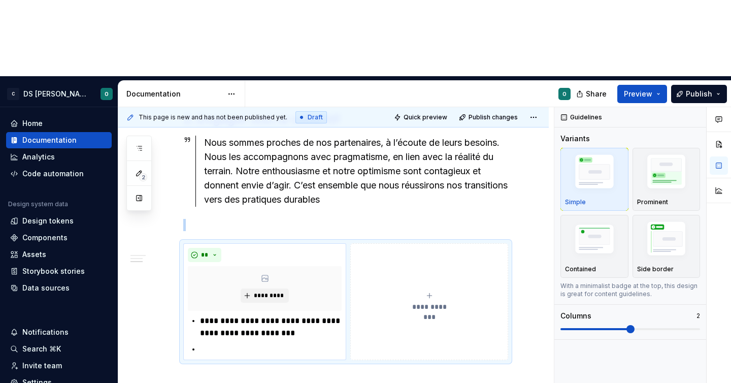
click at [251, 283] on div "**********" at bounding box center [264, 301] width 163 height 117
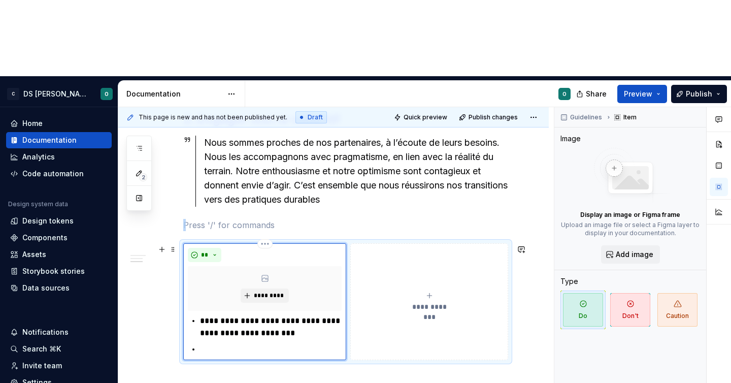
click at [250, 343] on p at bounding box center [271, 349] width 142 height 12
drag, startPoint x: 283, startPoint y: 276, endPoint x: 345, endPoint y: 276, distance: 62.5
click at [345, 276] on div "**********" at bounding box center [264, 301] width 163 height 117
click at [323, 343] on p "**********" at bounding box center [271, 349] width 142 height 12
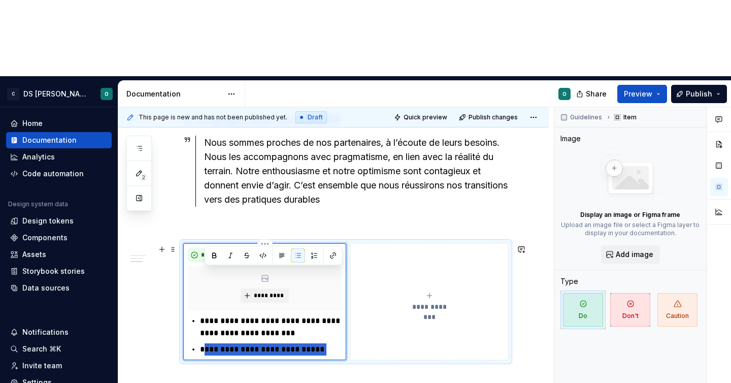
drag, startPoint x: 323, startPoint y: 275, endPoint x: 203, endPoint y: 275, distance: 120.4
click at [203, 343] on p "**********" at bounding box center [271, 349] width 142 height 12
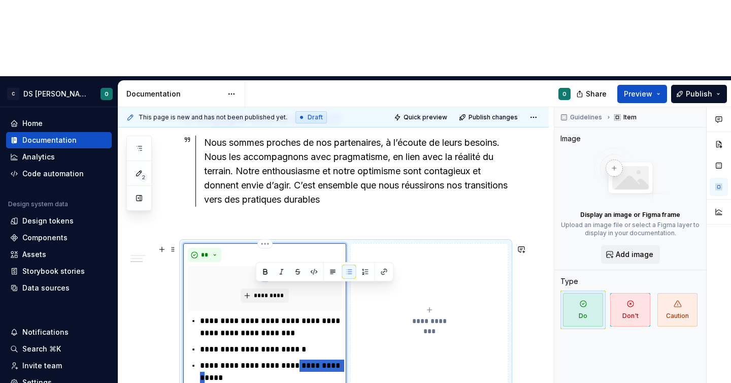
drag, startPoint x: 301, startPoint y: 295, endPoint x: 249, endPoint y: 299, distance: 52.4
click at [249, 360] on p "**********" at bounding box center [271, 372] width 142 height 24
click at [242, 360] on p "**********" at bounding box center [271, 372] width 142 height 24
drag, startPoint x: 237, startPoint y: 299, endPoint x: 297, endPoint y: 299, distance: 59.4
click at [297, 360] on p "**********" at bounding box center [271, 372] width 142 height 24
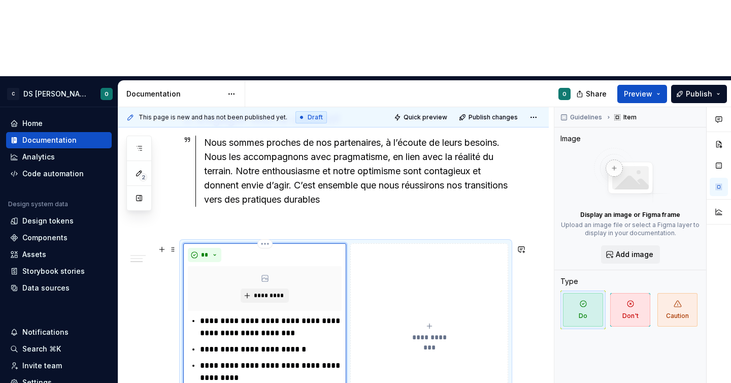
scroll to position [753, 0]
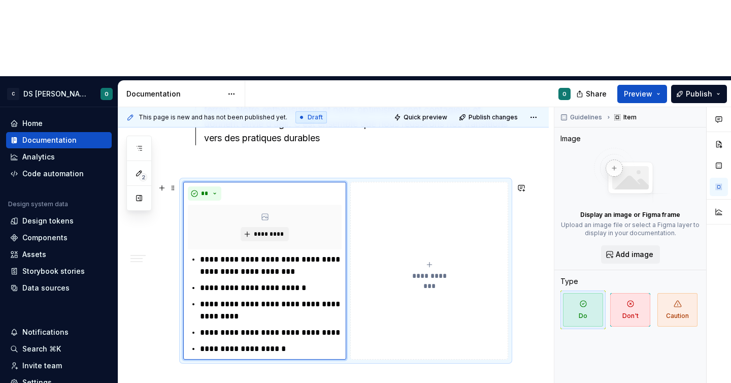
click at [445, 208] on button "**********" at bounding box center [429, 271] width 158 height 178
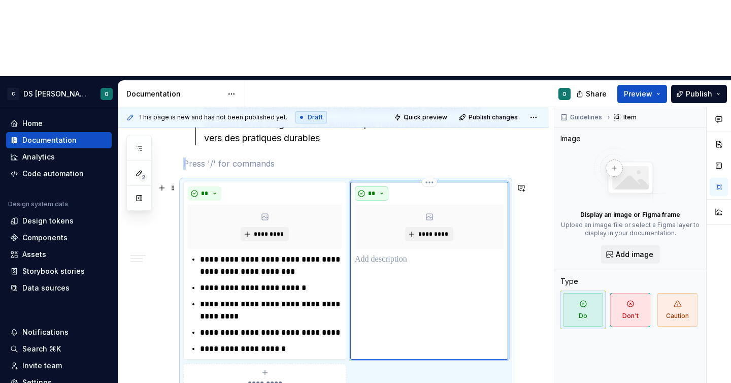
click at [381, 186] on button "**" at bounding box center [372, 193] width 34 height 14
click at [381, 153] on div "Suggestions" at bounding box center [378, 154] width 8 height 8
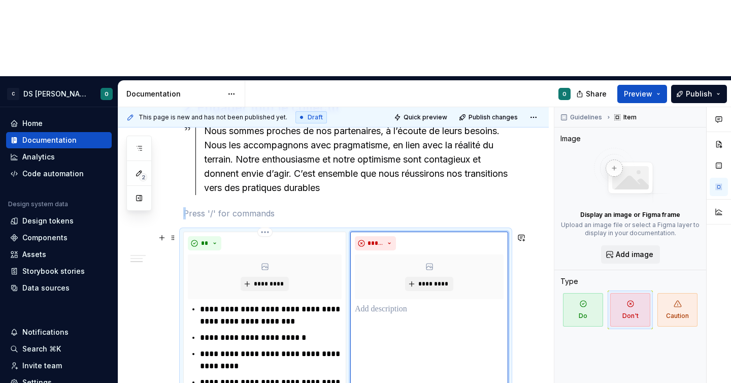
scroll to position [773, 0]
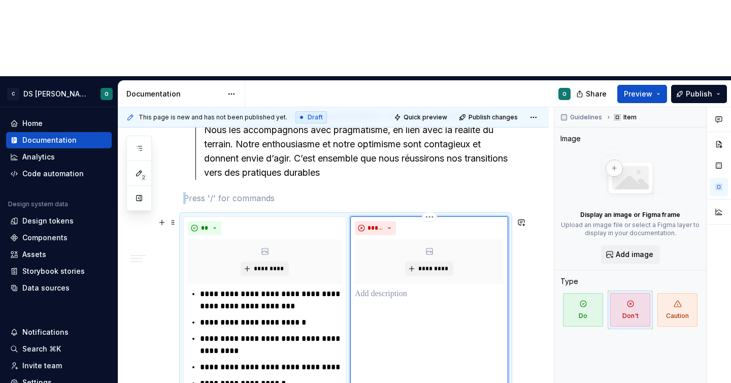
click at [409, 226] on div "***** *********" at bounding box center [429, 305] width 158 height 178
click at [386, 250] on div "***** *********" at bounding box center [429, 305] width 158 height 178
click at [399, 288] on p at bounding box center [429, 294] width 149 height 12
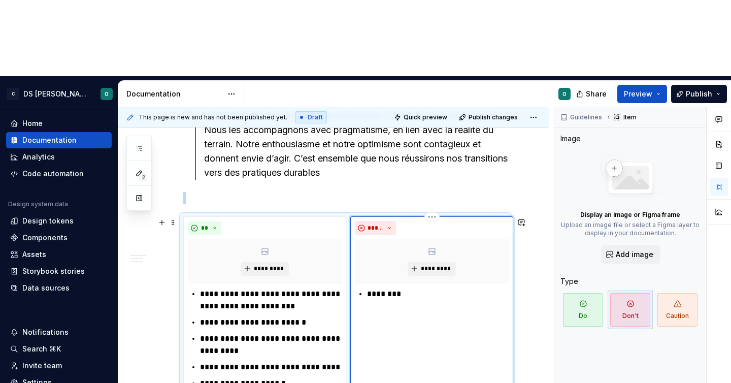
click at [418, 241] on div "***** ********* ********" at bounding box center [431, 305] width 163 height 178
click at [411, 288] on p "********" at bounding box center [438, 294] width 142 height 12
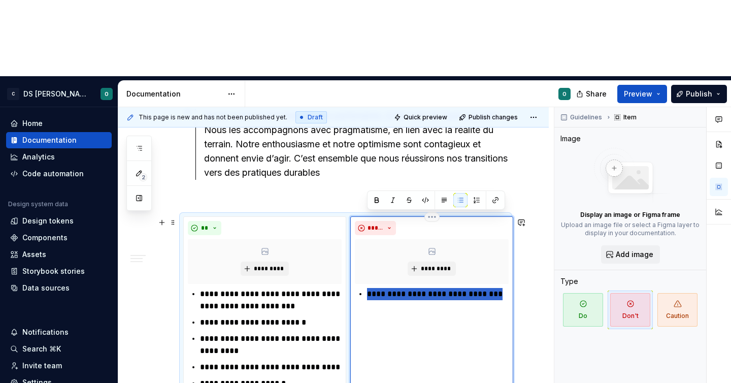
drag, startPoint x: 368, startPoint y: 219, endPoint x: 507, endPoint y: 218, distance: 139.7
click at [507, 288] on p "**********" at bounding box center [438, 294] width 142 height 12
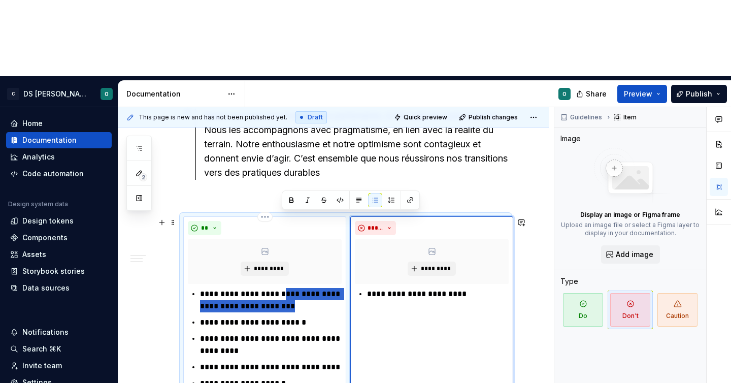
drag, startPoint x: 280, startPoint y: 218, endPoint x: 308, endPoint y: 227, distance: 29.6
click at [308, 288] on p "**********" at bounding box center [271, 300] width 142 height 24
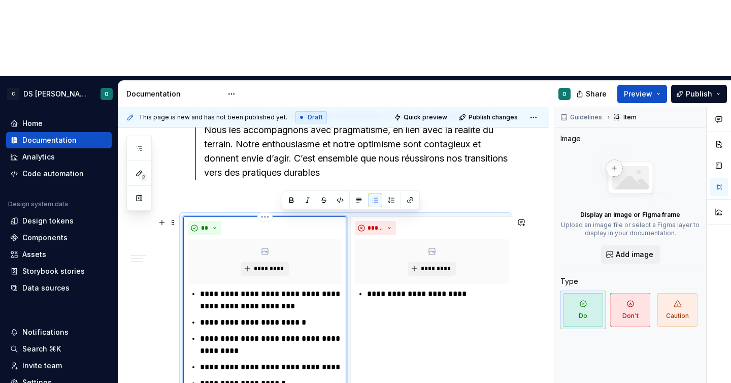
click at [291, 288] on p "**********" at bounding box center [271, 300] width 142 height 24
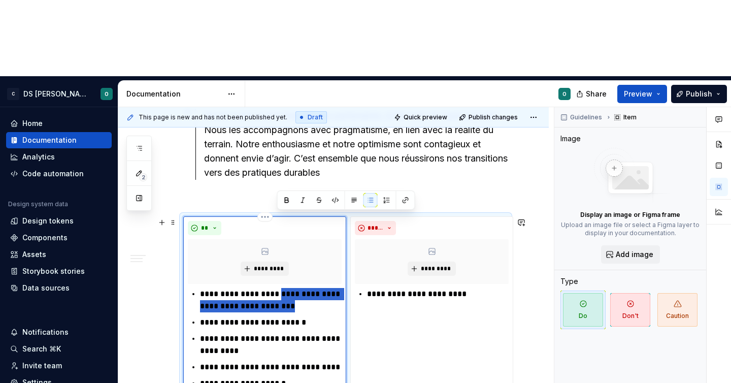
drag, startPoint x: 278, startPoint y: 221, endPoint x: 303, endPoint y: 228, distance: 25.3
click at [303, 288] on p "**********" at bounding box center [271, 300] width 142 height 24
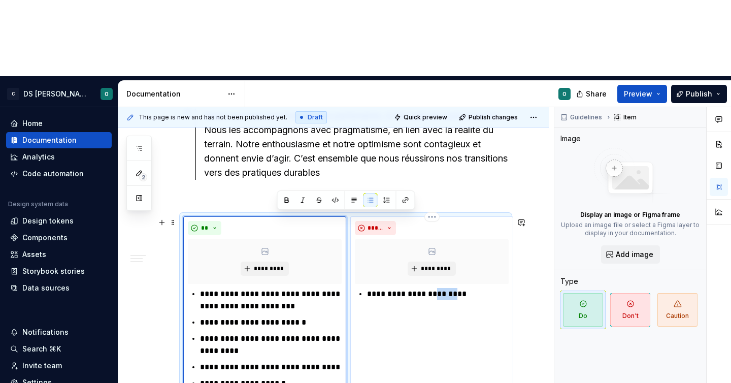
drag, startPoint x: 426, startPoint y: 223, endPoint x: 462, endPoint y: 223, distance: 36.1
click at [462, 288] on p "**********" at bounding box center [438, 294] width 142 height 12
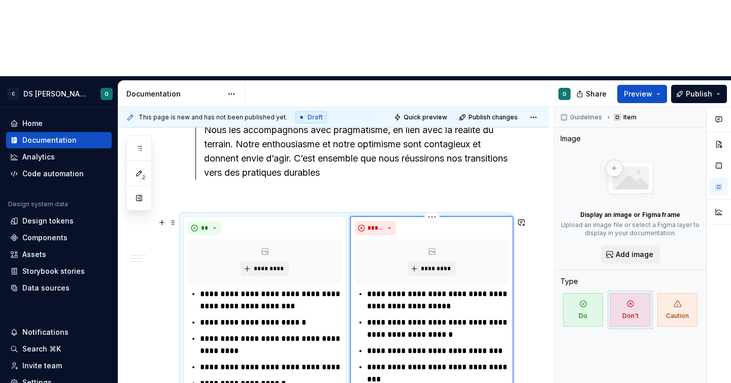
click at [381, 361] on p "**********" at bounding box center [438, 373] width 142 height 24
click at [382, 361] on p "**********" at bounding box center [438, 373] width 142 height 24
click at [402, 288] on p "**********" at bounding box center [438, 300] width 142 height 24
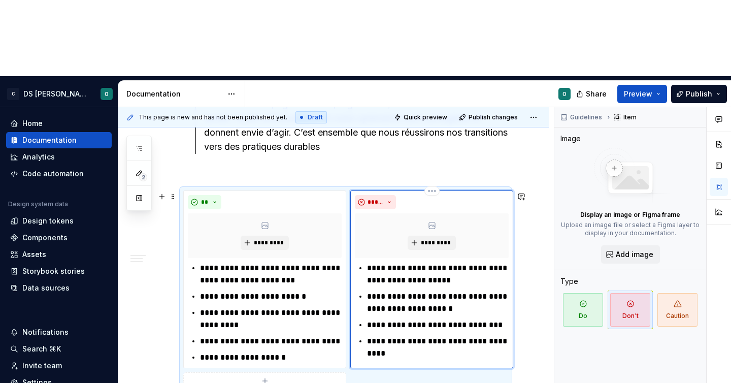
scroll to position [817, 0]
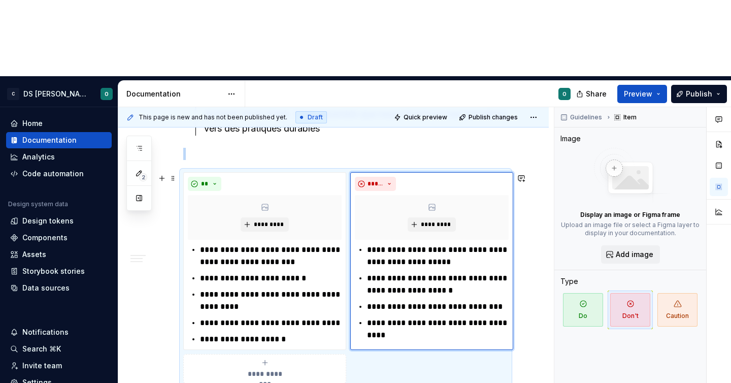
click at [407, 302] on div "**********" at bounding box center [345, 277] width 325 height 211
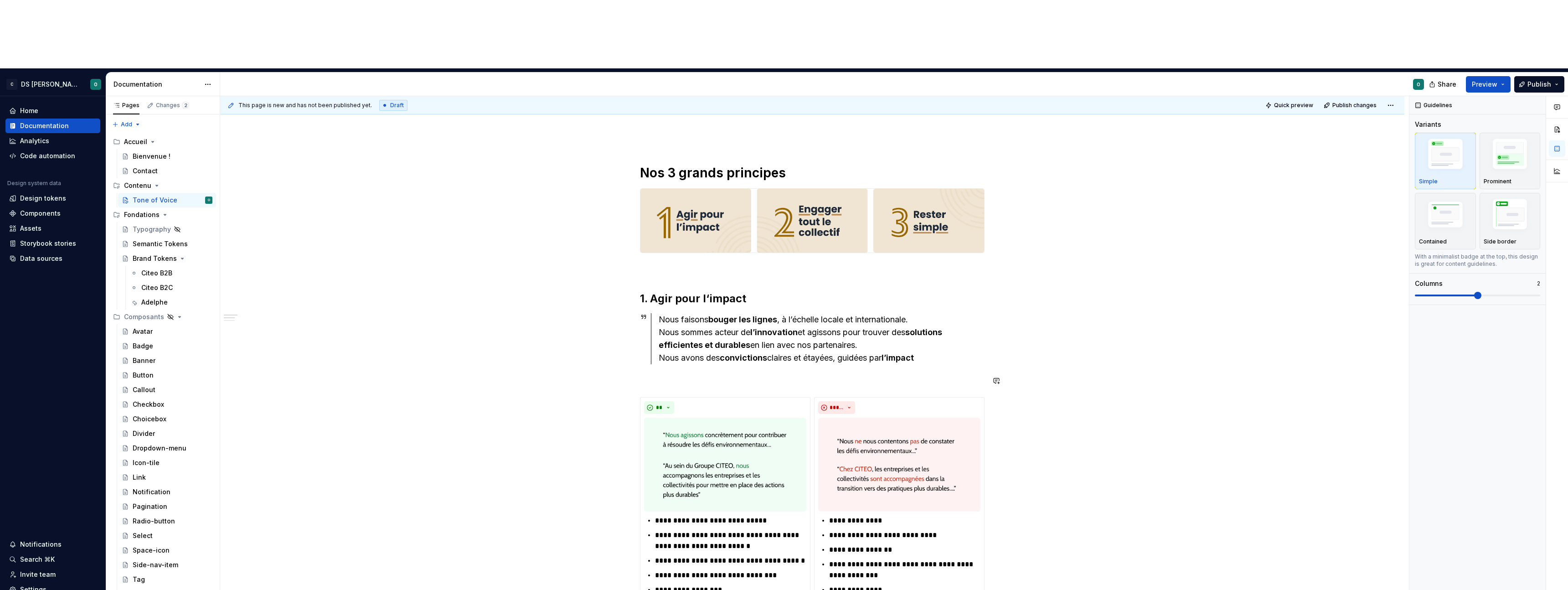
scroll to position [171, 0]
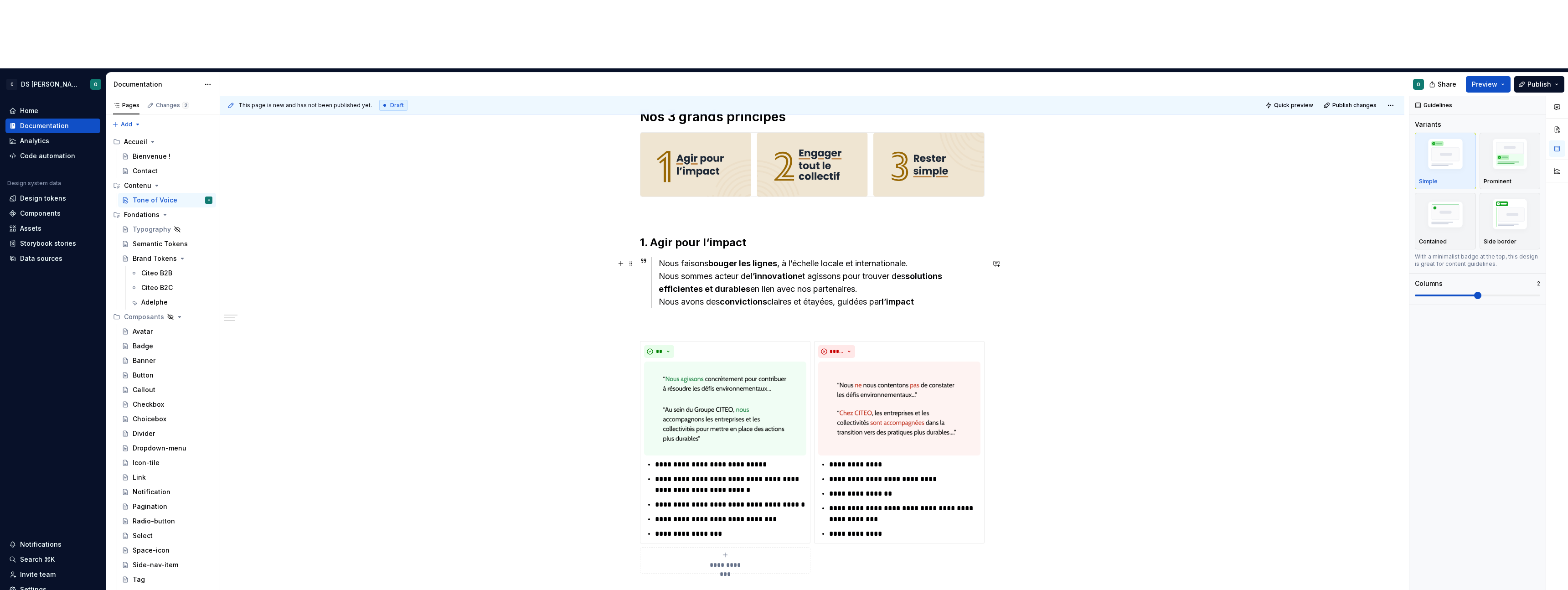
click at [647, 235] on h2 "1. Agir pour l‘impact" at bounding box center [812, 242] width 345 height 14
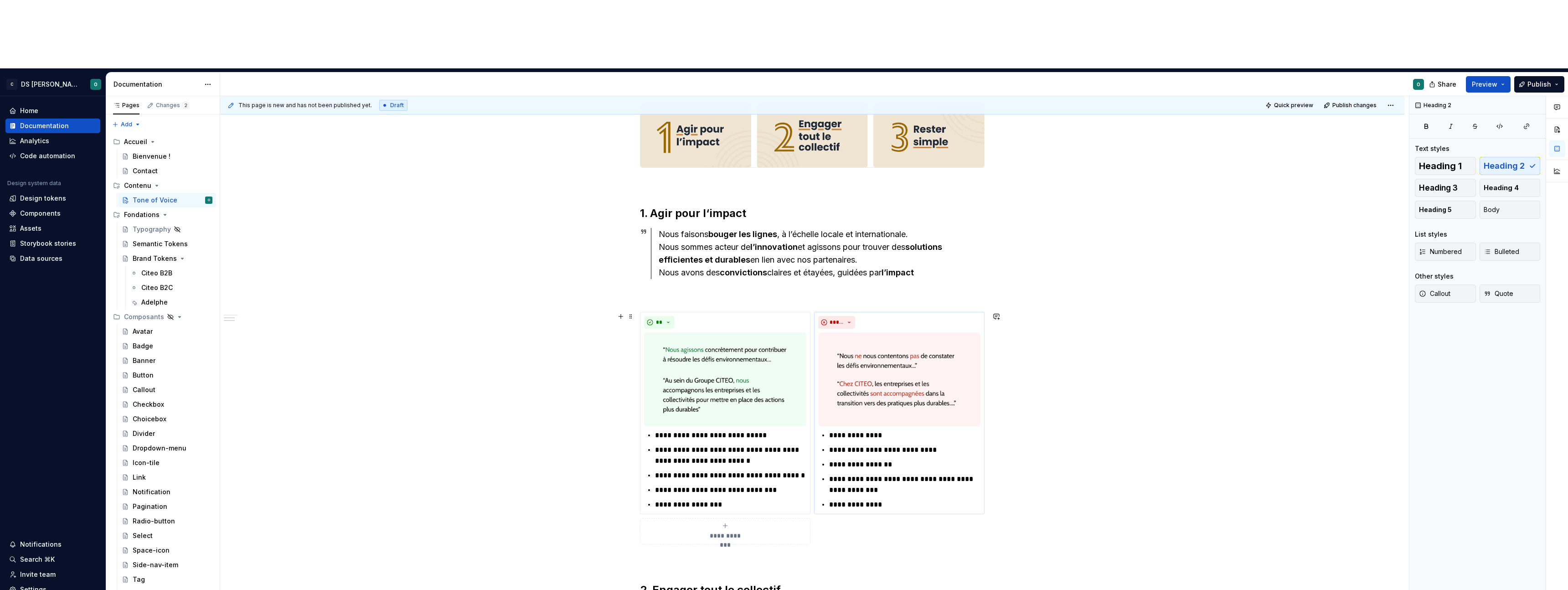
scroll to position [203, 0]
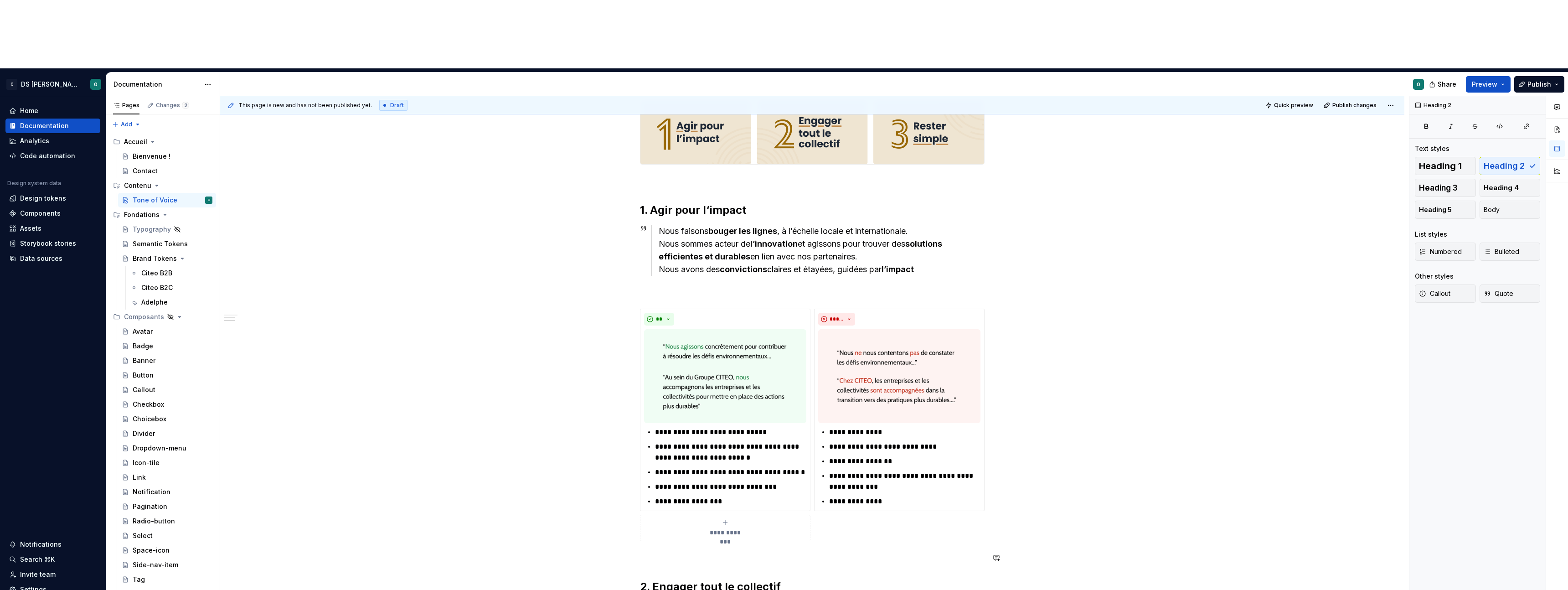
click at [647, 334] on div "**********" at bounding box center [812, 470] width 345 height 854
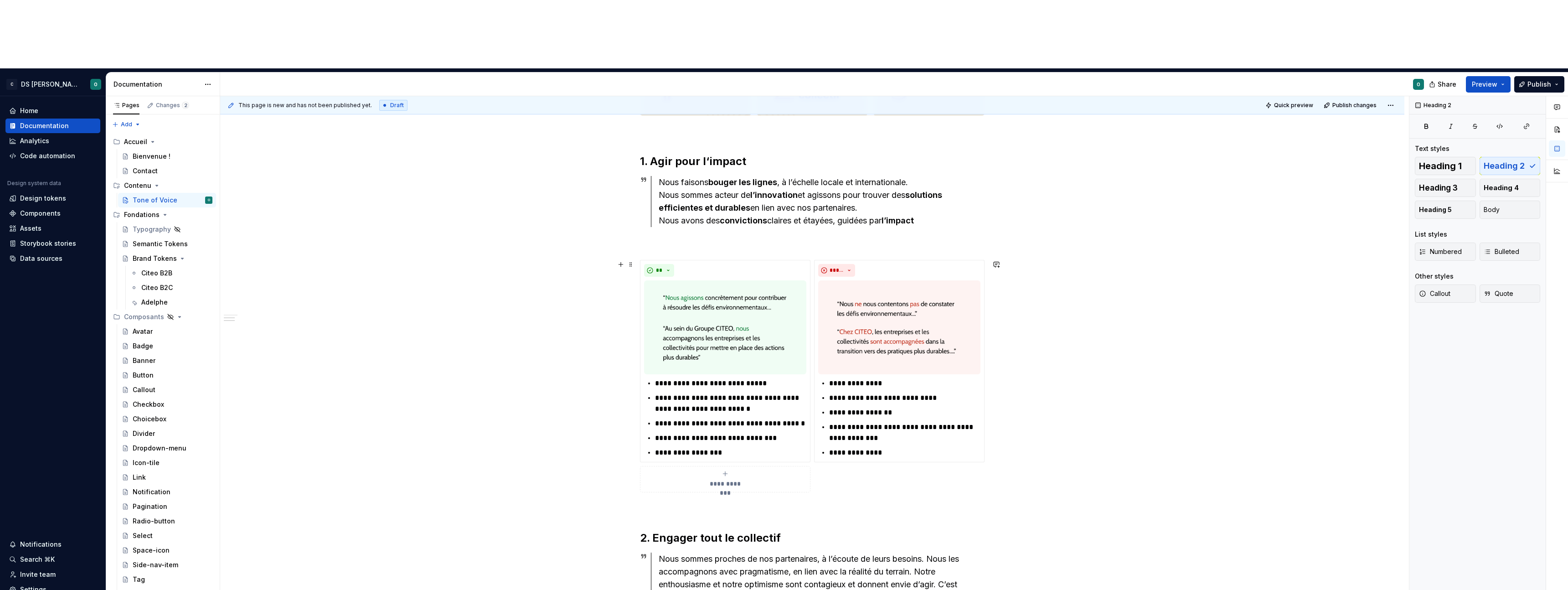
scroll to position [134, 0]
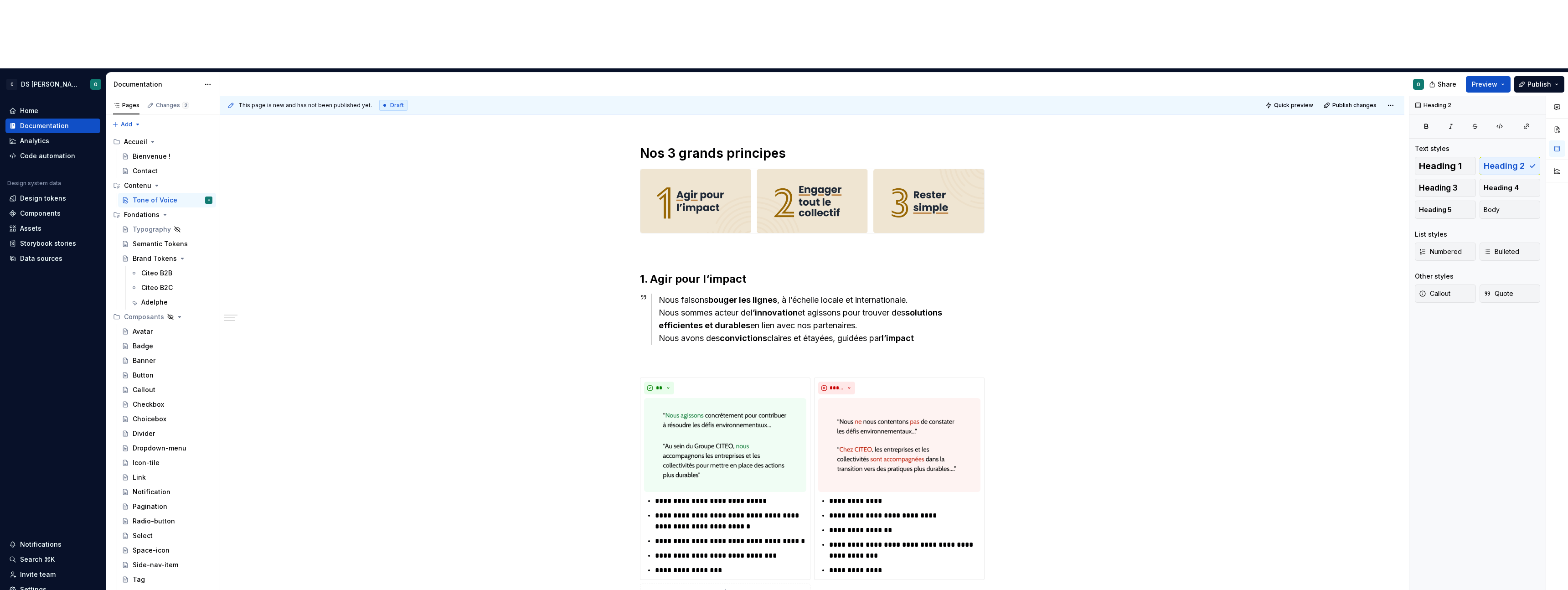
type textarea "*"
